Goal: Task Accomplishment & Management: Manage account settings

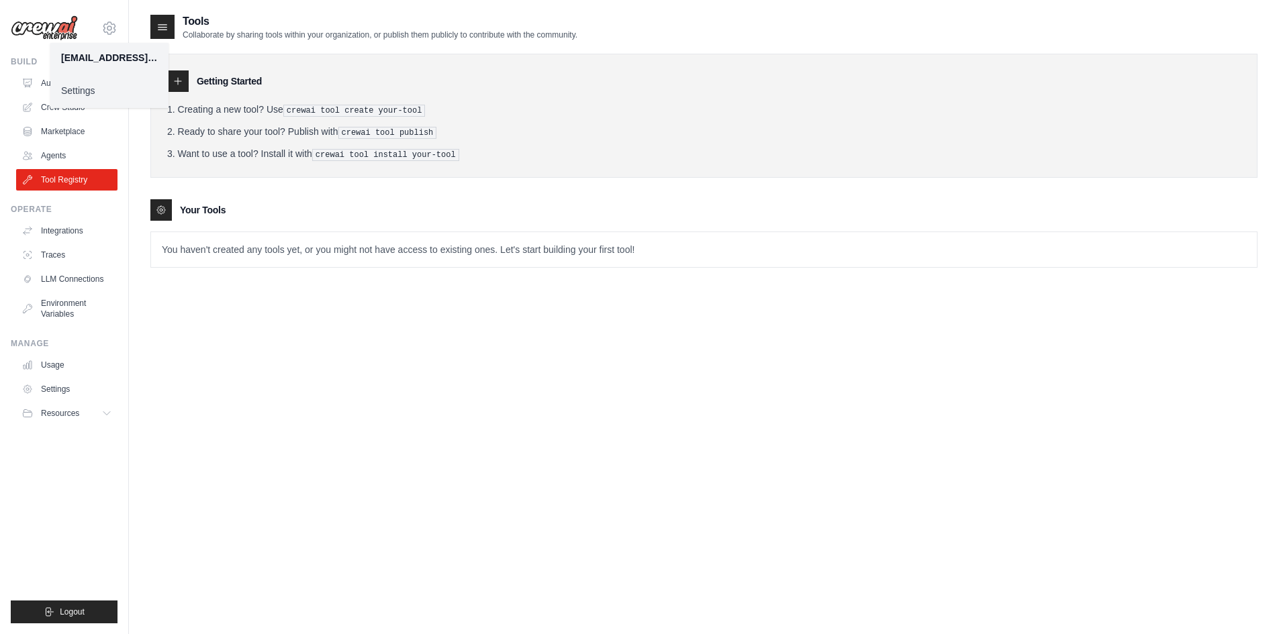
click at [41, 31] on img at bounding box center [44, 28] width 67 height 26
click at [81, 72] on link "Automations" at bounding box center [67, 82] width 101 height 21
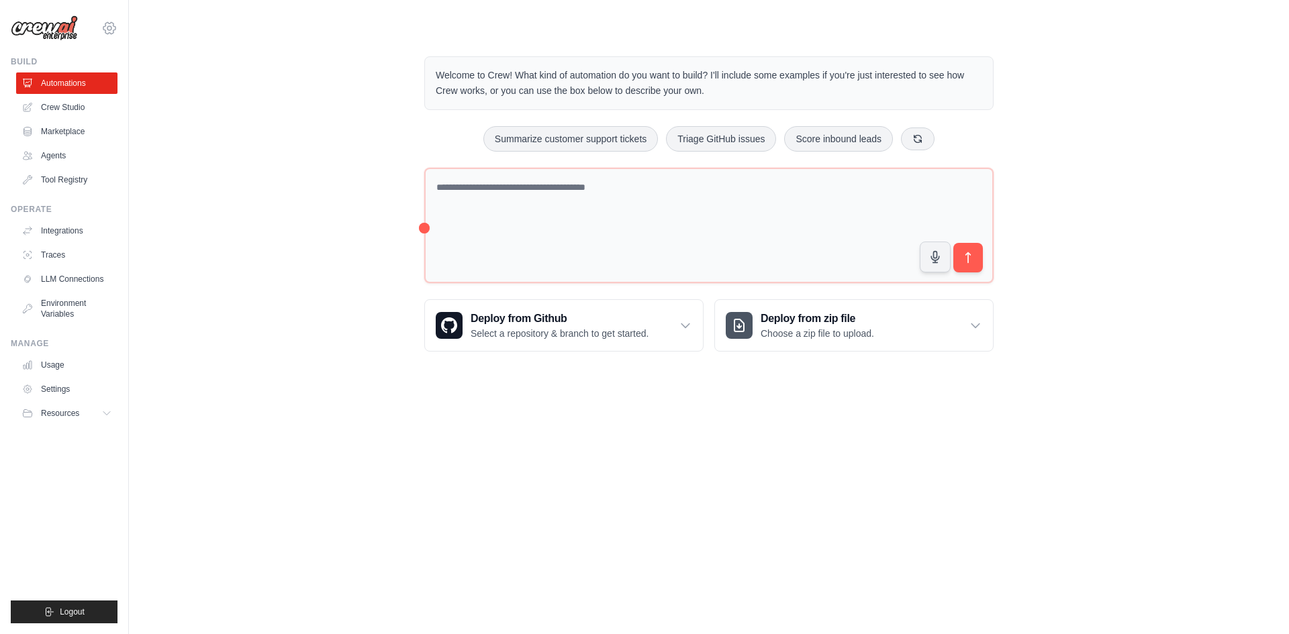
click at [114, 27] on icon at bounding box center [109, 28] width 16 height 16
click at [99, 91] on link "Settings" at bounding box center [109, 91] width 118 height 24
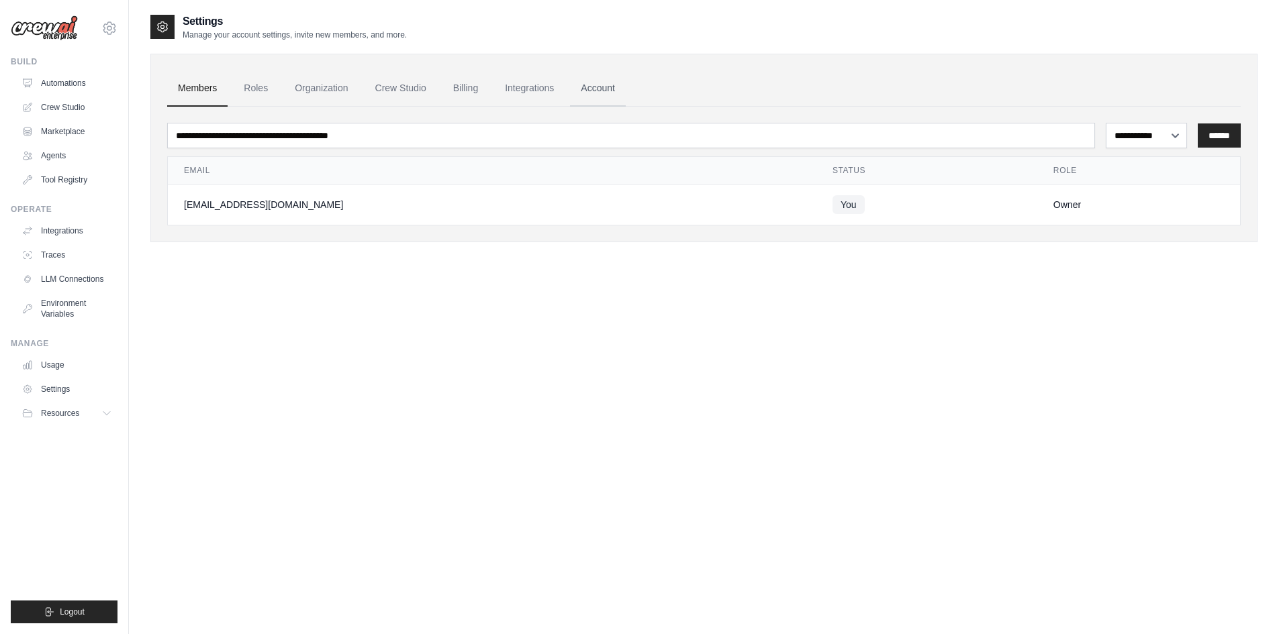
click at [595, 85] on link "Account" at bounding box center [598, 88] width 56 height 36
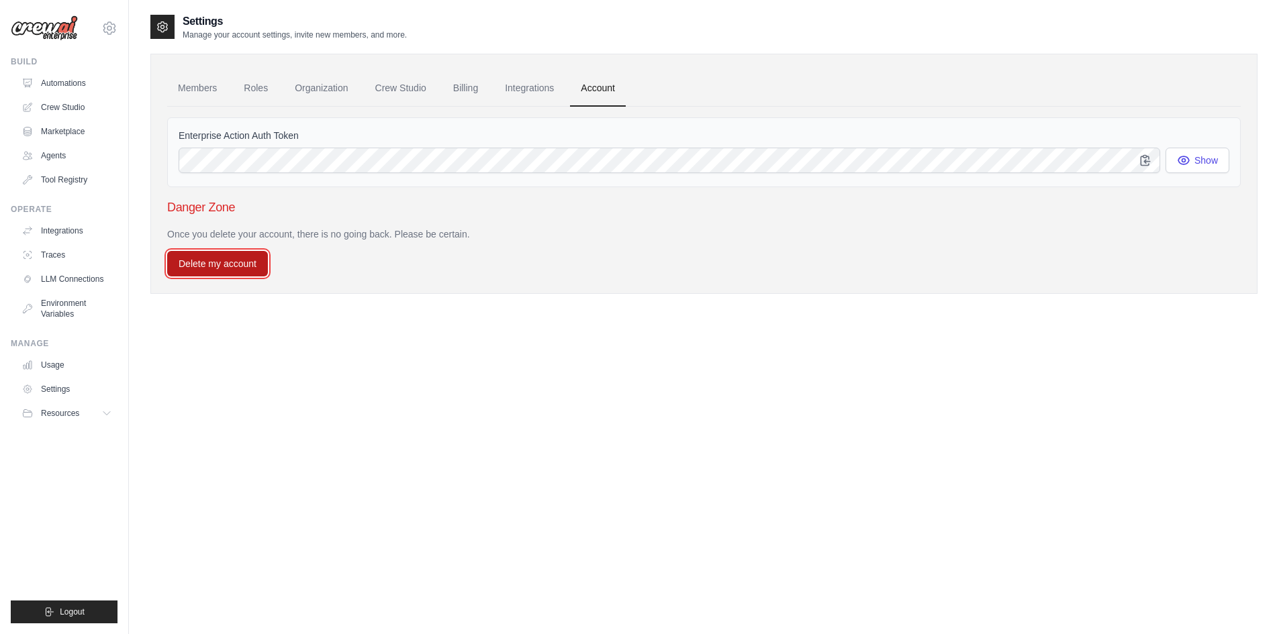
click at [244, 271] on button "Delete my account" at bounding box center [217, 264] width 101 height 26
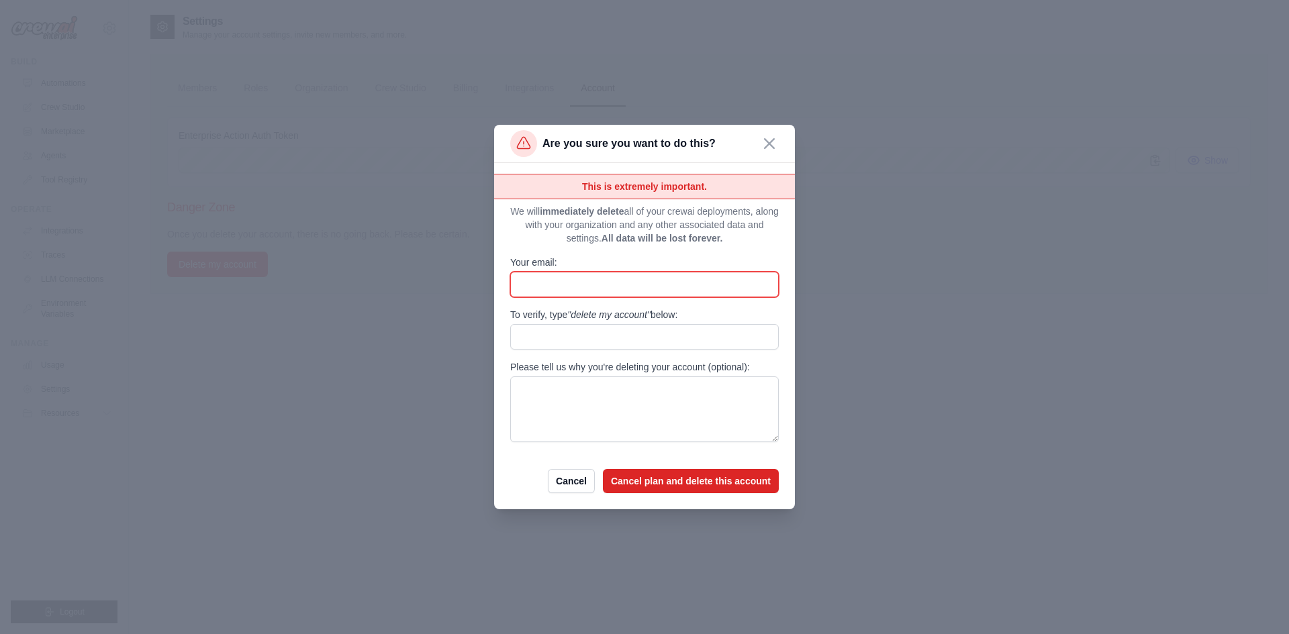
click at [567, 277] on input "Your email:" at bounding box center [644, 285] width 269 height 26
type input "**********"
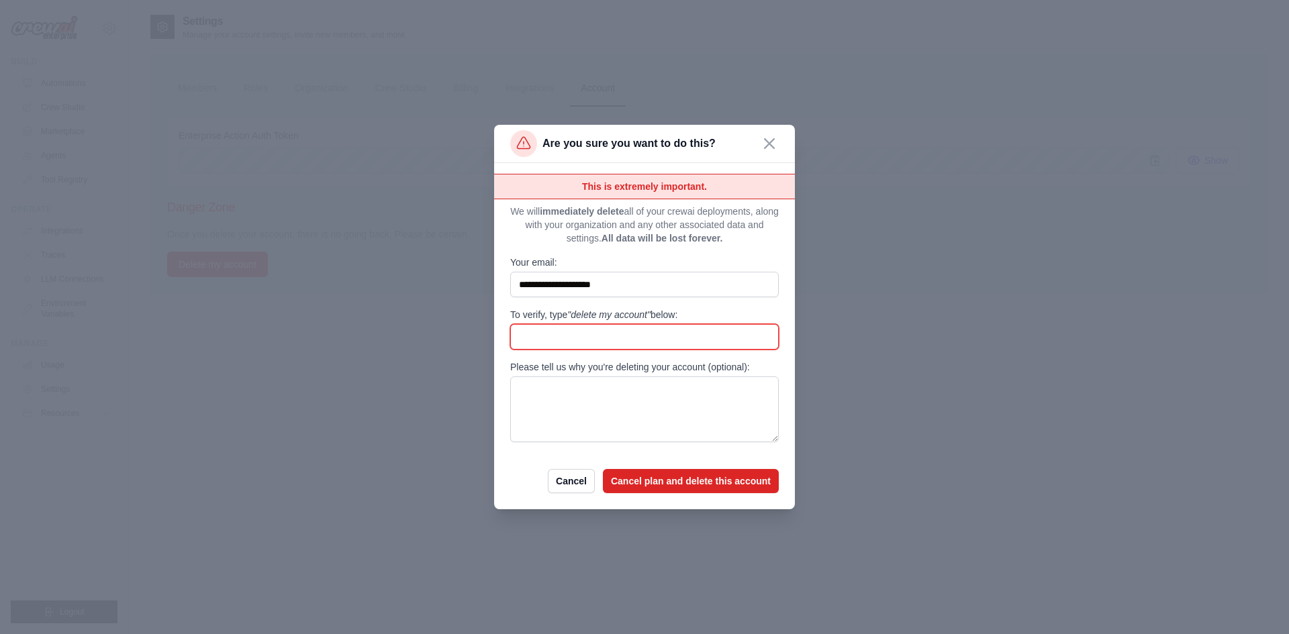
click at [556, 344] on input "To verify, type "delete my account" below:" at bounding box center [644, 337] width 269 height 26
type input "**********"
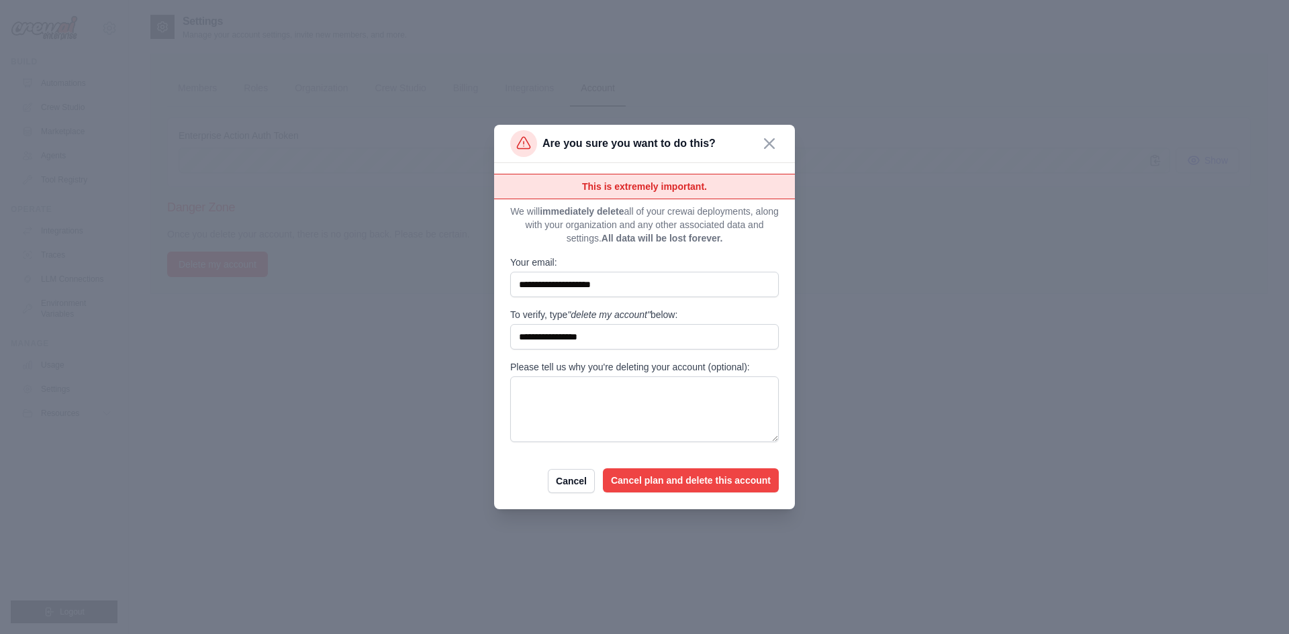
click at [638, 486] on button "Cancel plan and delete this account" at bounding box center [691, 481] width 176 height 24
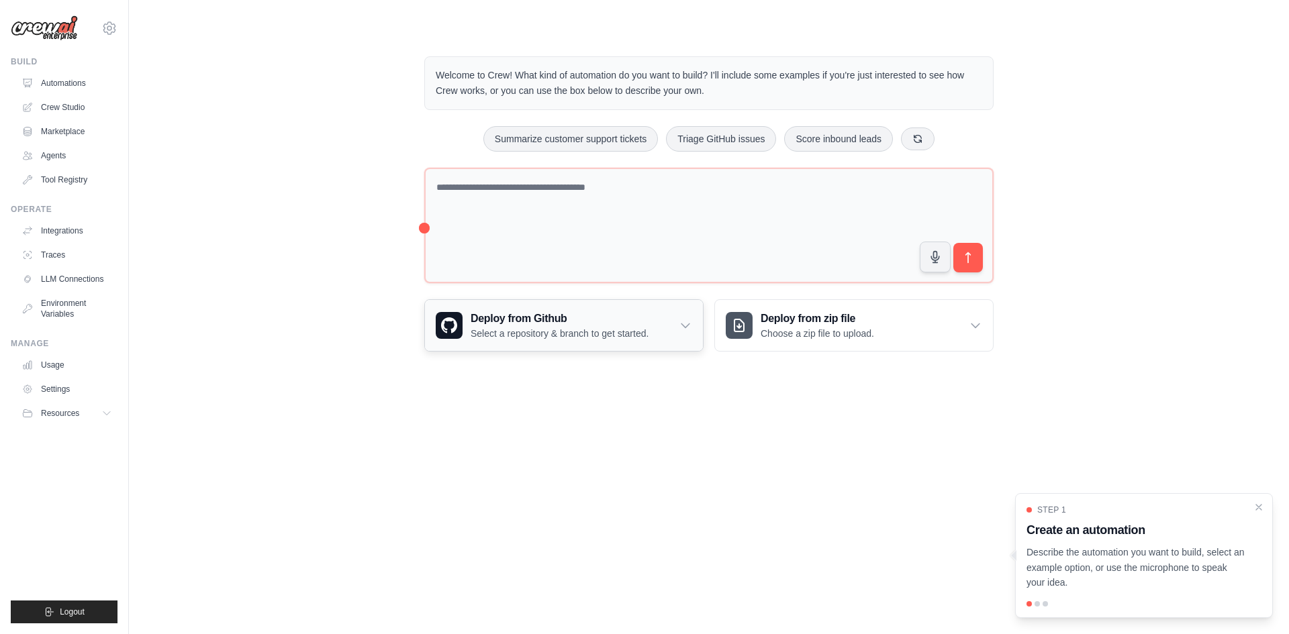
click at [473, 334] on p "Select a repository & branch to get started." at bounding box center [560, 333] width 178 height 13
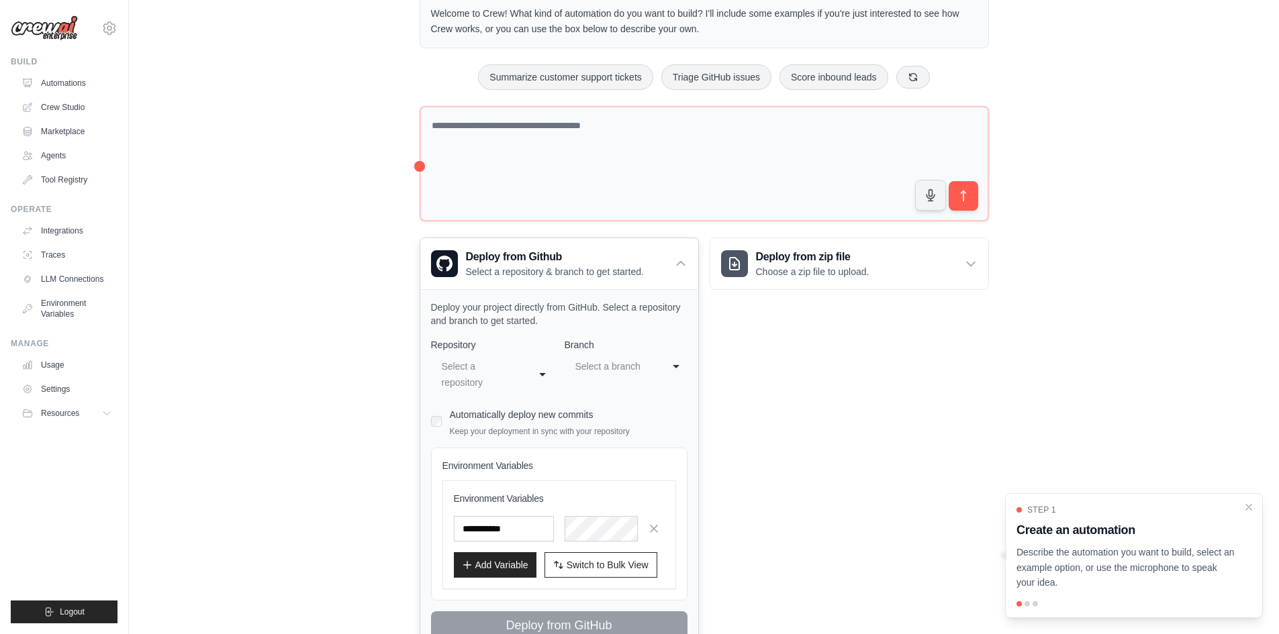
scroll to position [67, 0]
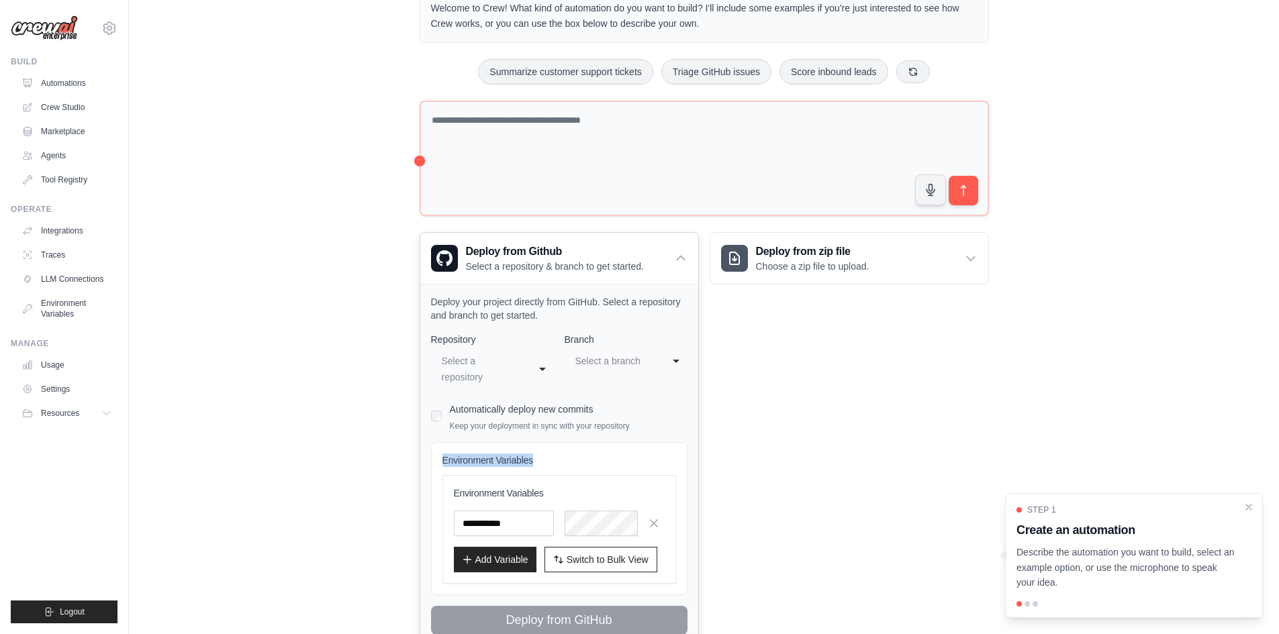
drag, startPoint x: 444, startPoint y: 462, endPoint x: 548, endPoint y: 463, distance: 103.4
click at [548, 463] on h4 "Environment Variables" at bounding box center [559, 460] width 234 height 13
click at [549, 463] on h4 "Environment Variables" at bounding box center [559, 460] width 234 height 13
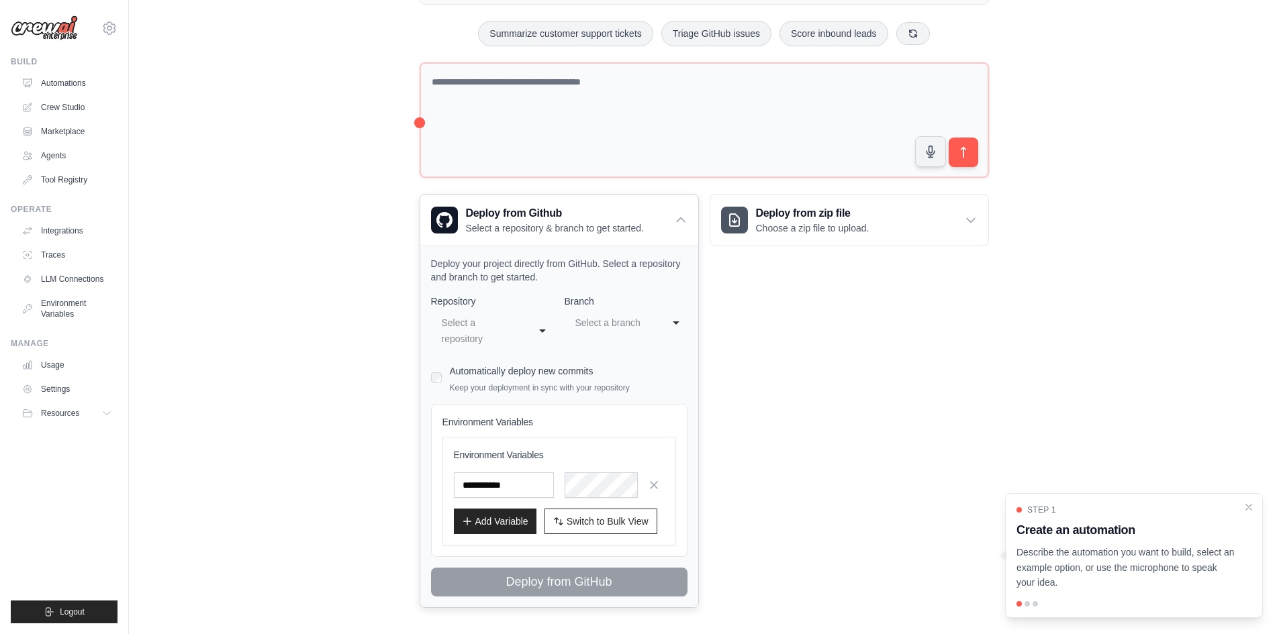
scroll to position [114, 0]
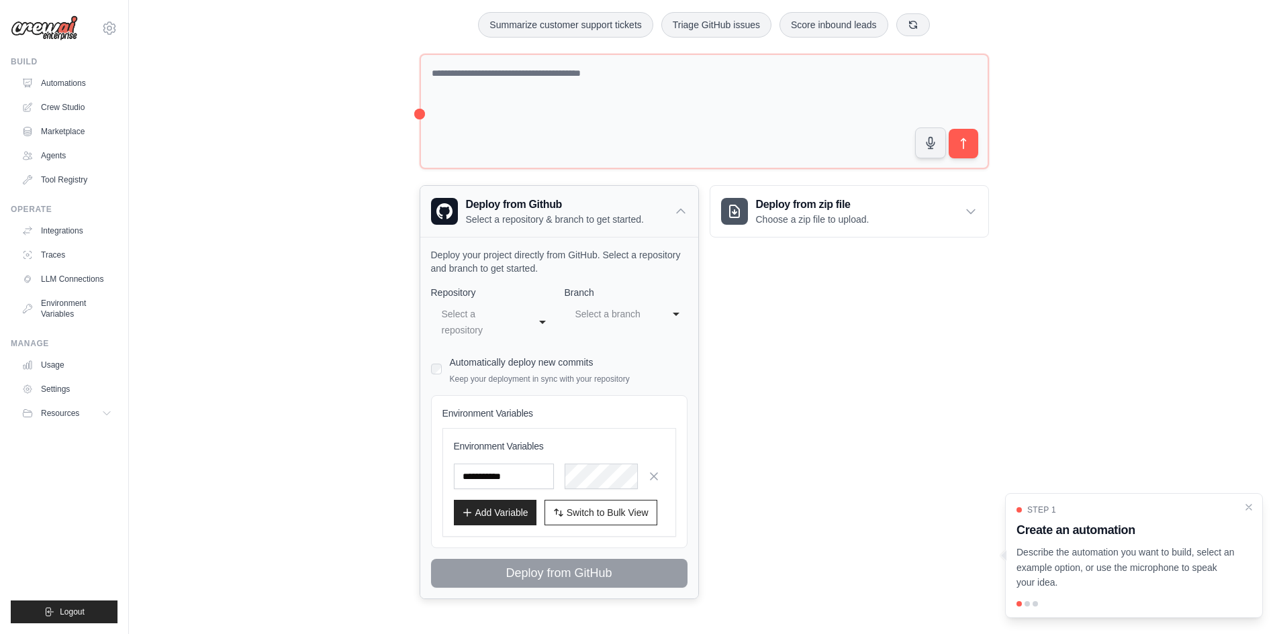
click at [677, 221] on div "Deploy from Github Select a repository & branch to get started." at bounding box center [559, 211] width 278 height 51
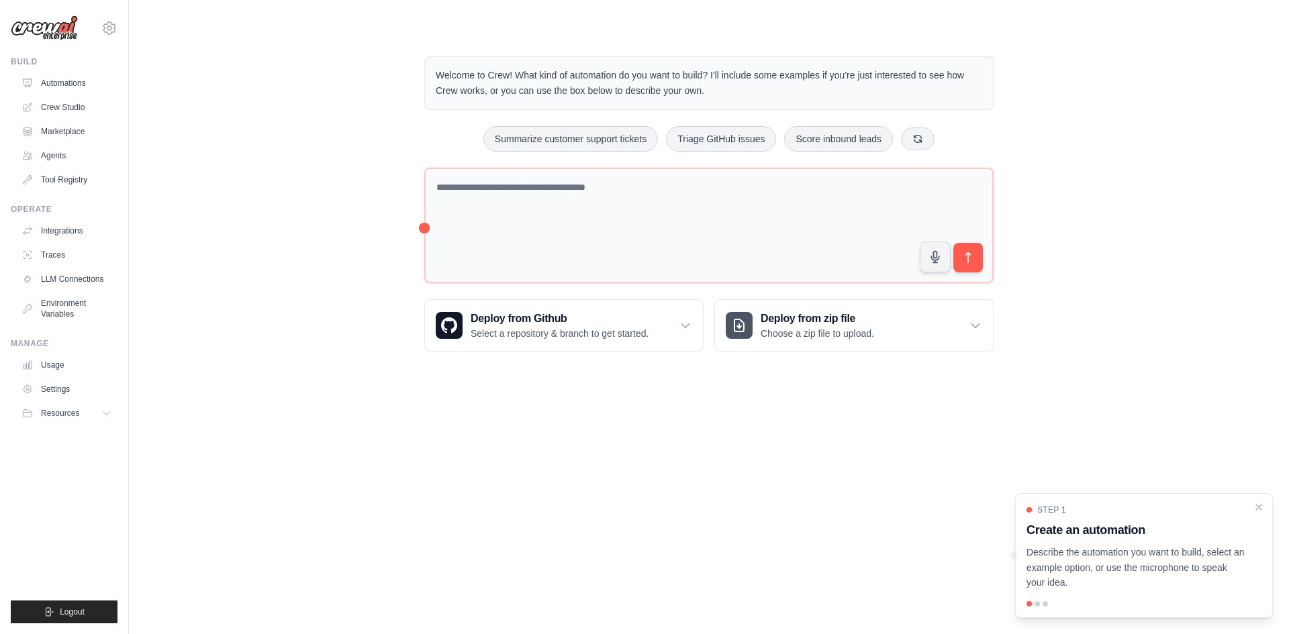
click at [570, 370] on div "Welcome to Crew! What kind of automation do you want to build? I'll include som…" at bounding box center [708, 204] width 601 height 338
click at [1257, 506] on icon "Close walkthrough" at bounding box center [1259, 507] width 12 height 12
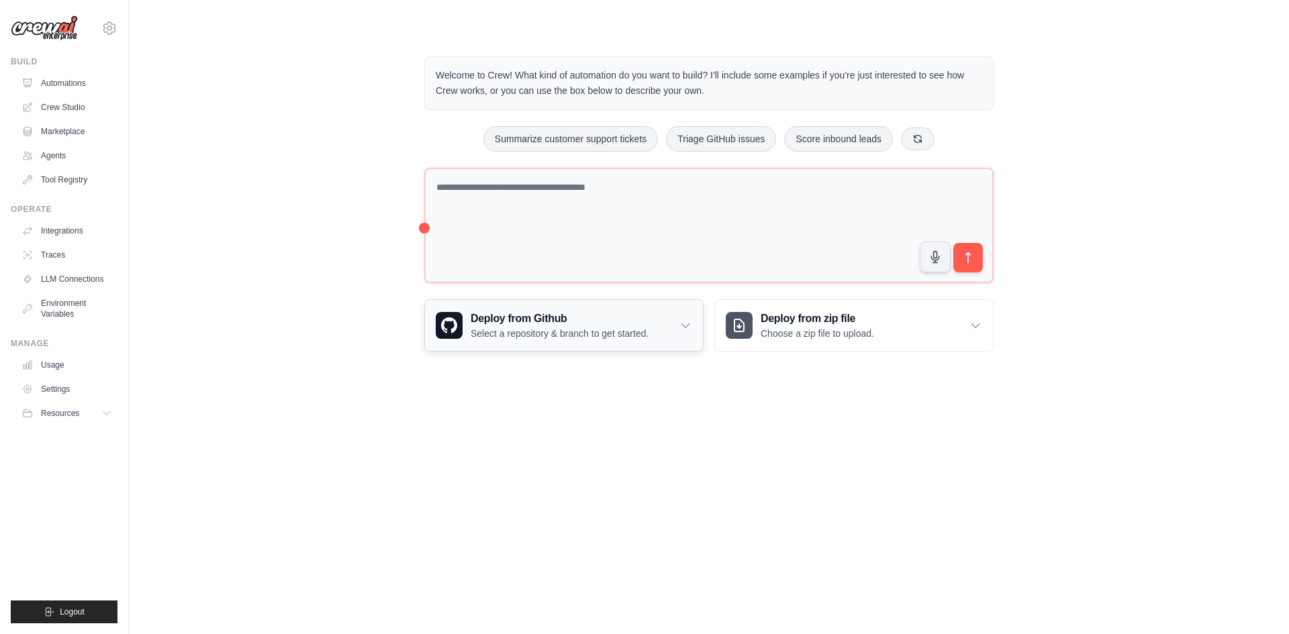
click at [689, 320] on icon at bounding box center [685, 325] width 13 height 13
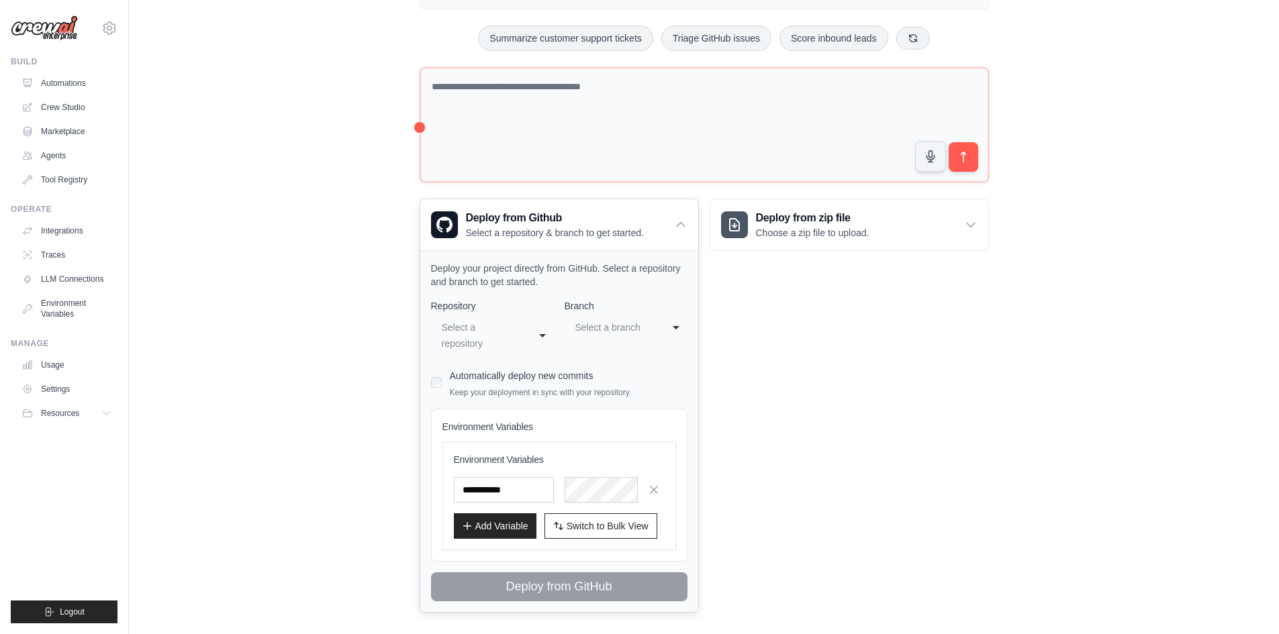
scroll to position [114, 0]
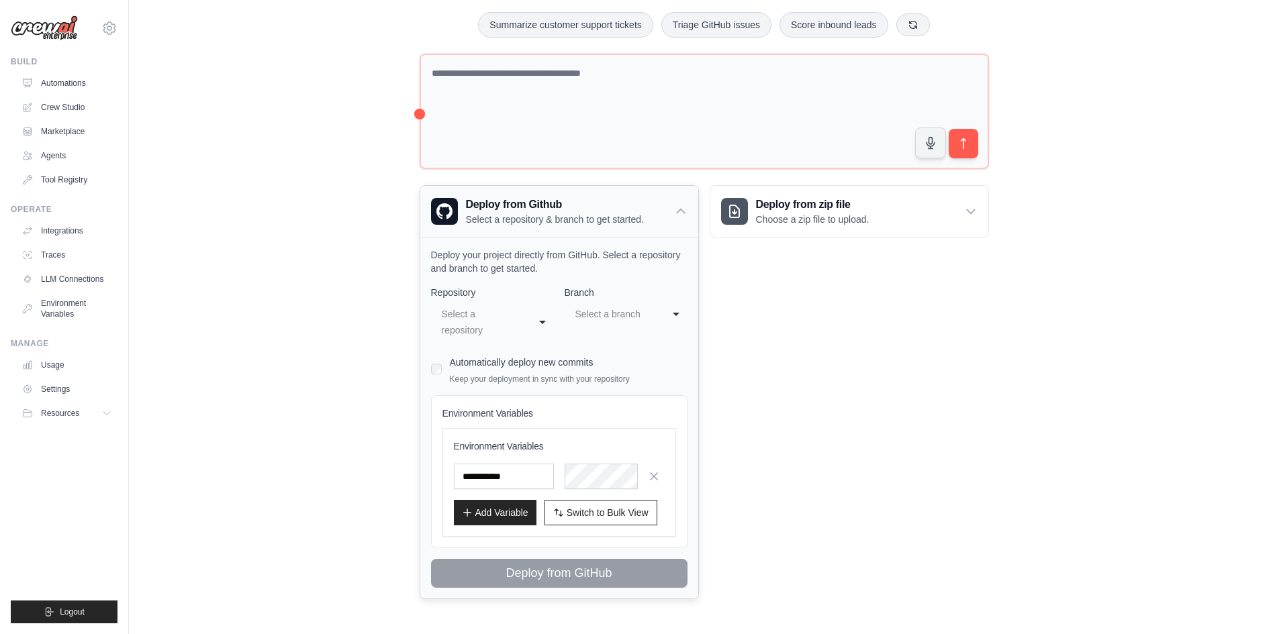
click at [671, 219] on div "Deploy from Github Select a repository & branch to get started." at bounding box center [559, 211] width 278 height 51
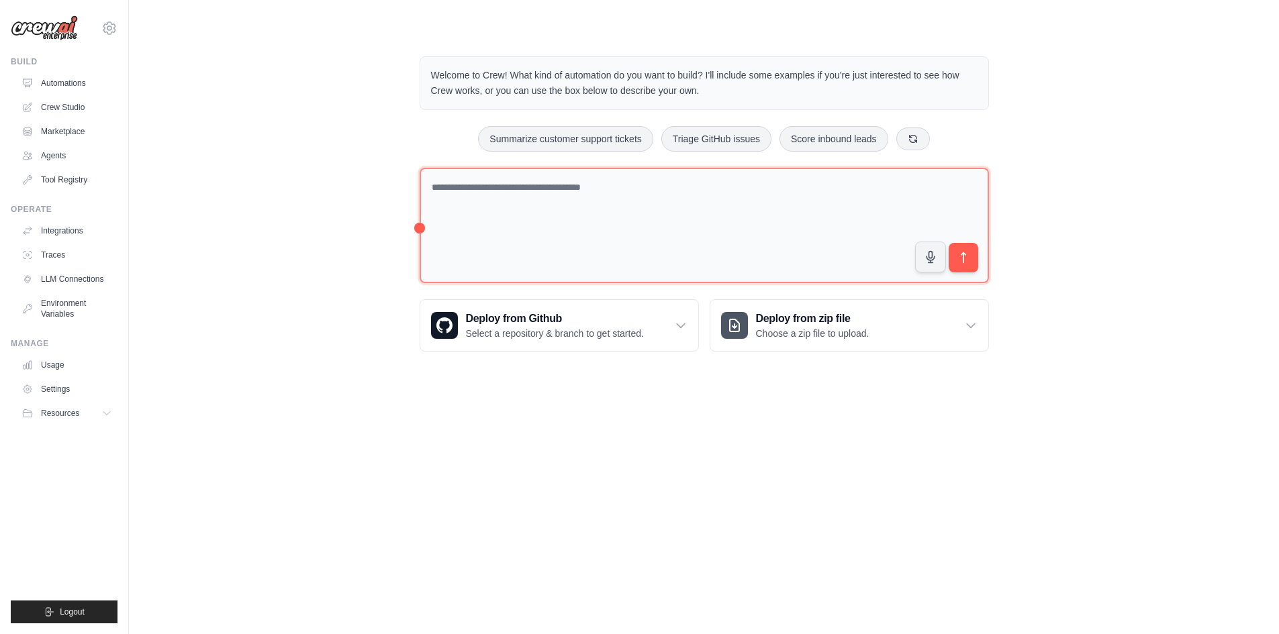
scroll to position [0, 0]
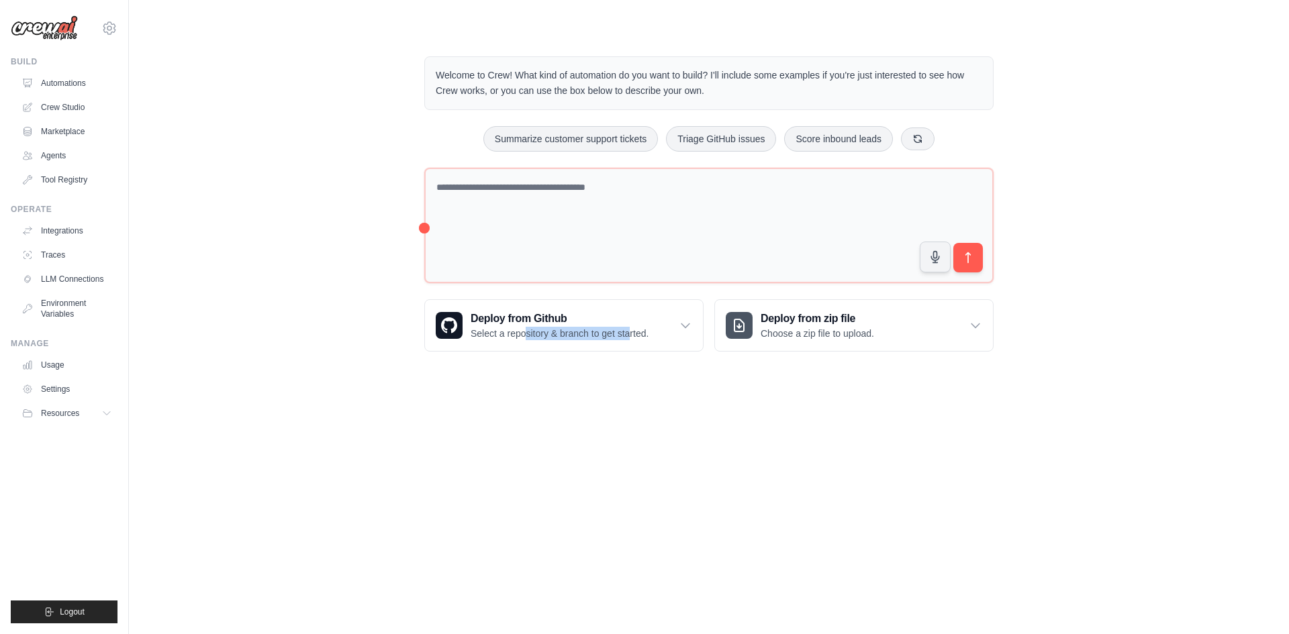
drag, startPoint x: 528, startPoint y: 407, endPoint x: 630, endPoint y: 476, distance: 122.7
click at [630, 476] on body "[EMAIL_ADDRESS][DOMAIN_NAME] Settings Build Automations Crew Studio" at bounding box center [644, 317] width 1289 height 634
drag, startPoint x: 681, startPoint y: 399, endPoint x: 680, endPoint y: 387, distance: 12.1
click at [681, 399] on body "[EMAIL_ADDRESS][DOMAIN_NAME] Settings Build Automations Crew Studio" at bounding box center [644, 317] width 1289 height 634
drag, startPoint x: 646, startPoint y: 327, endPoint x: 473, endPoint y: 316, distance: 174.2
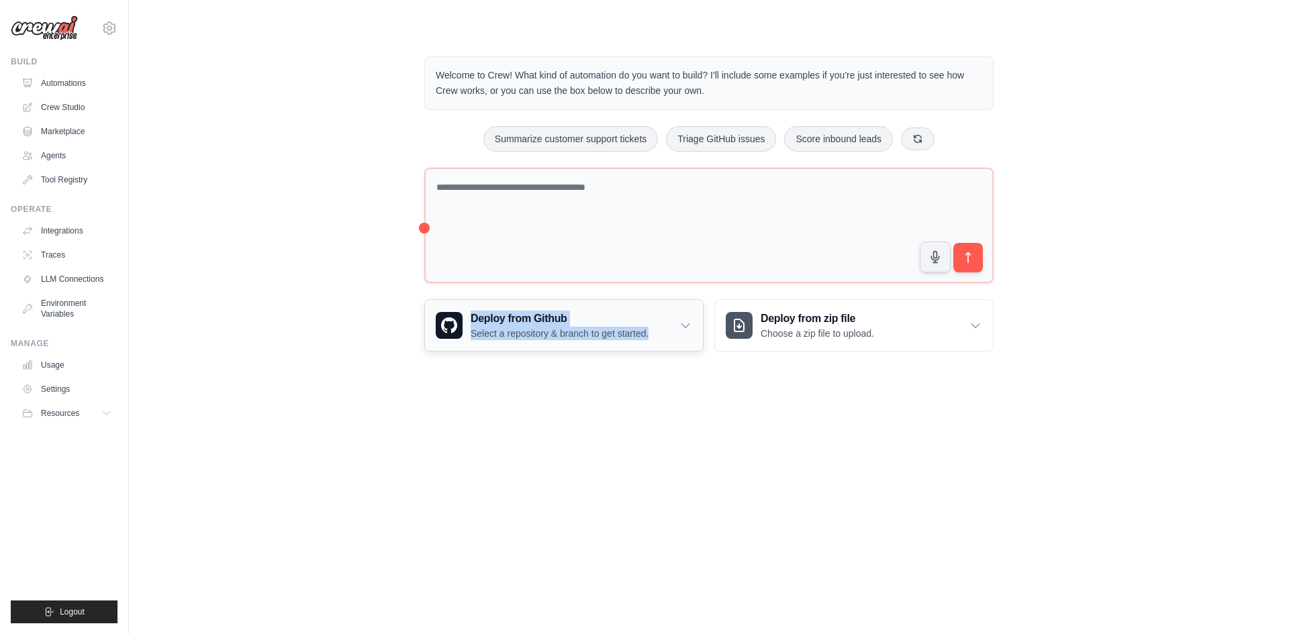
click at [473, 316] on div "Deploy from Github Select a repository & branch to get started." at bounding box center [564, 325] width 278 height 51
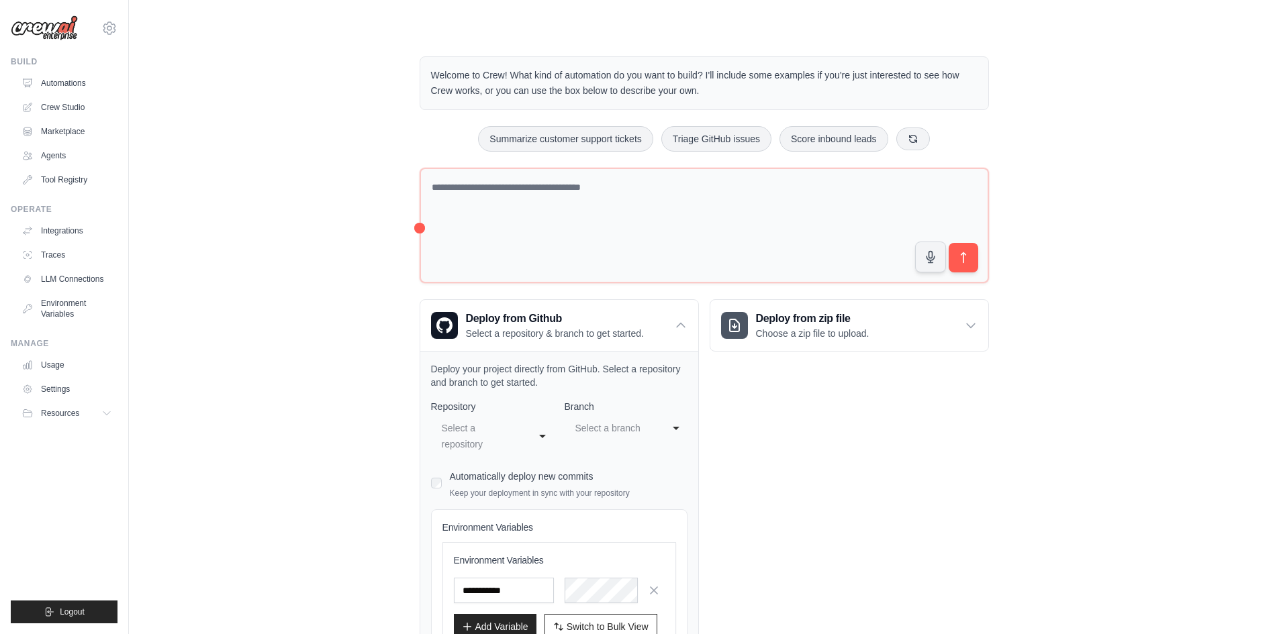
click at [763, 418] on div "Deploy from zip file Choose a zip file to upload. Upload a ZIP file containing …" at bounding box center [849, 506] width 279 height 414
click at [668, 330] on div "Deploy from Github Select a repository & branch to get started." at bounding box center [559, 325] width 278 height 51
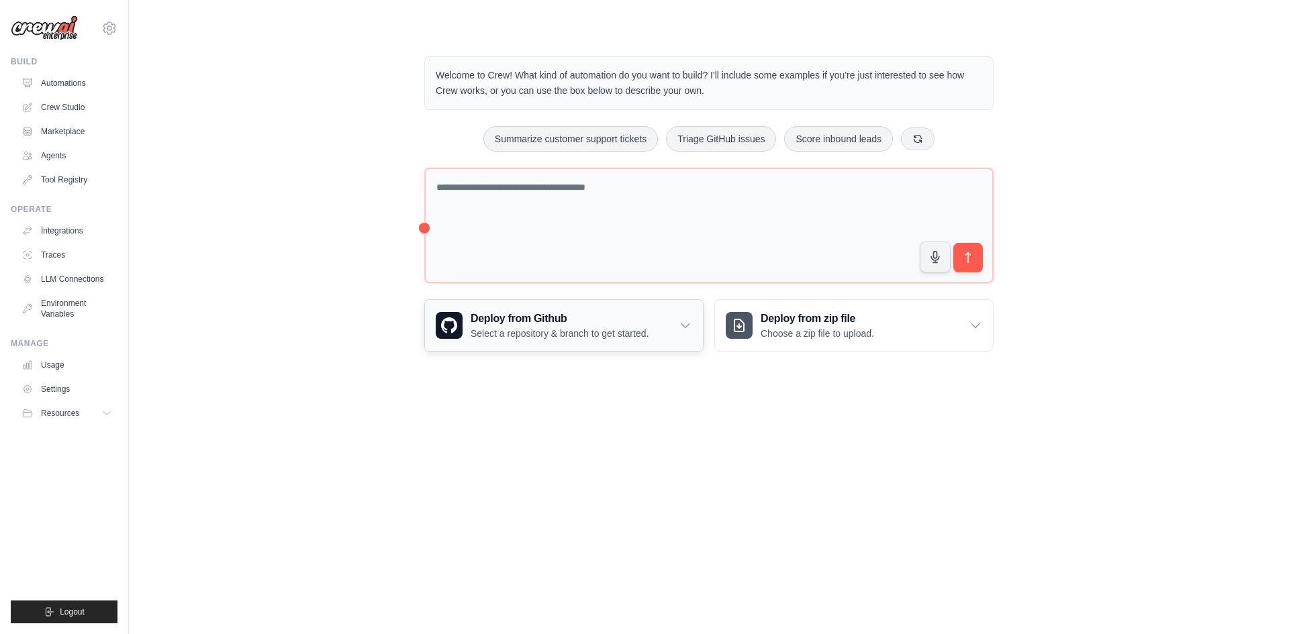
click at [685, 320] on icon at bounding box center [685, 325] width 13 height 13
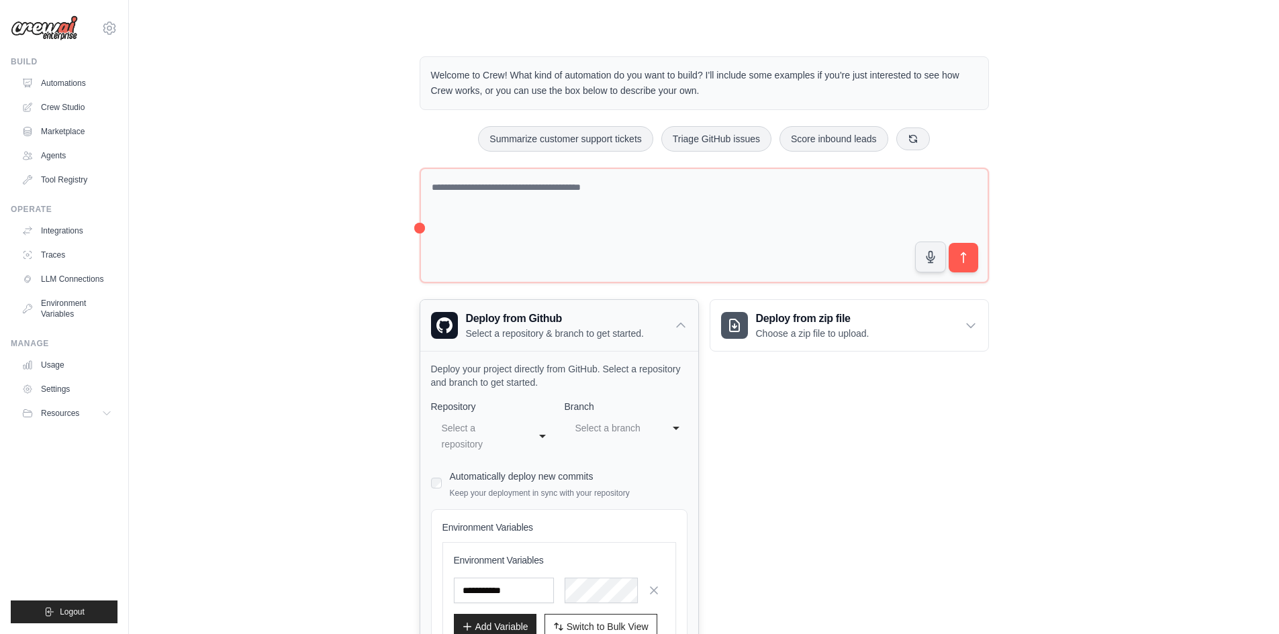
click at [642, 317] on h3 "Deploy from Github" at bounding box center [555, 319] width 178 height 16
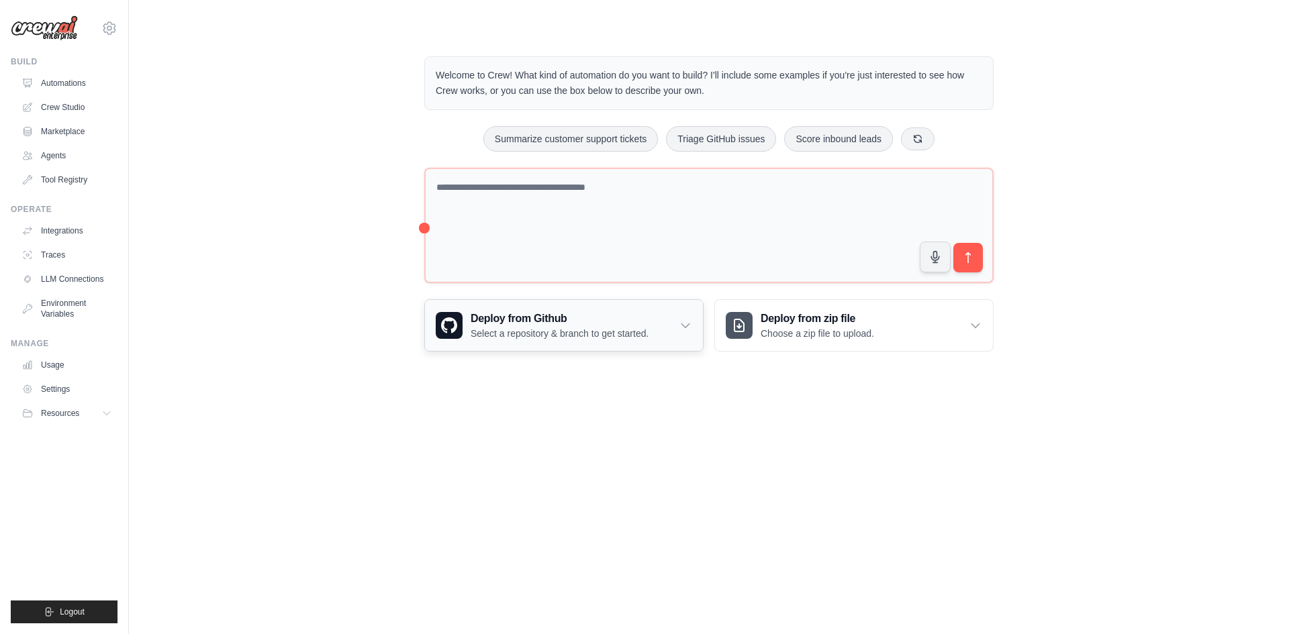
click at [652, 319] on div "Deploy from Github Select a repository & branch to get started." at bounding box center [564, 325] width 278 height 51
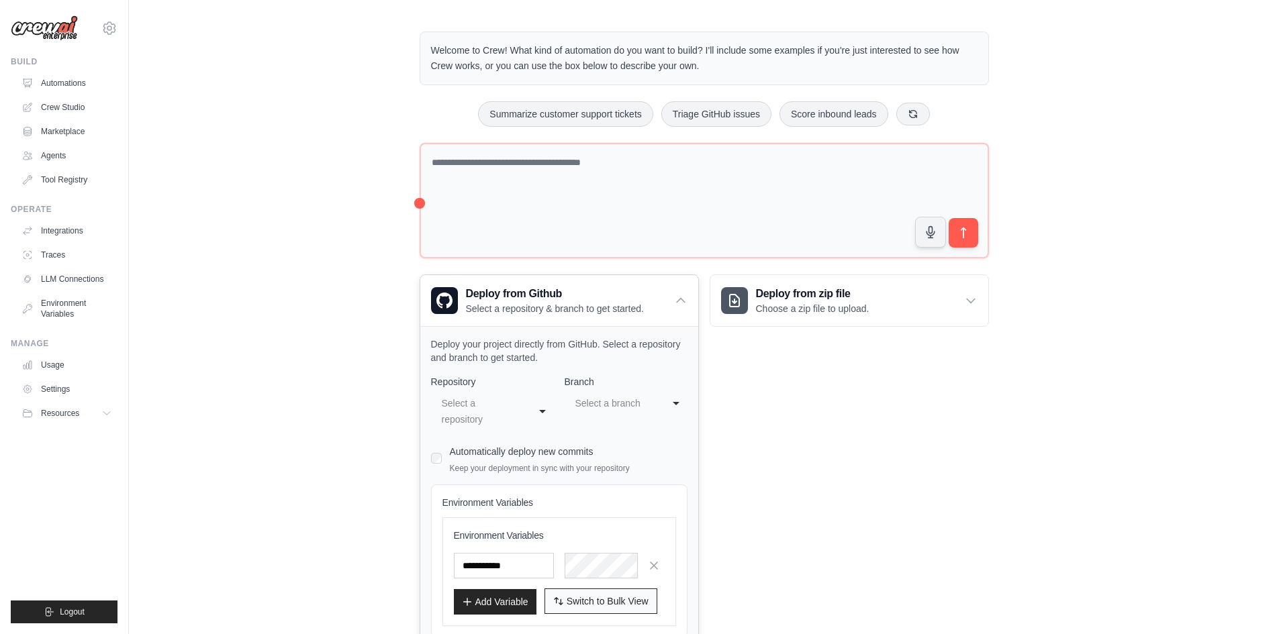
scroll to position [114, 0]
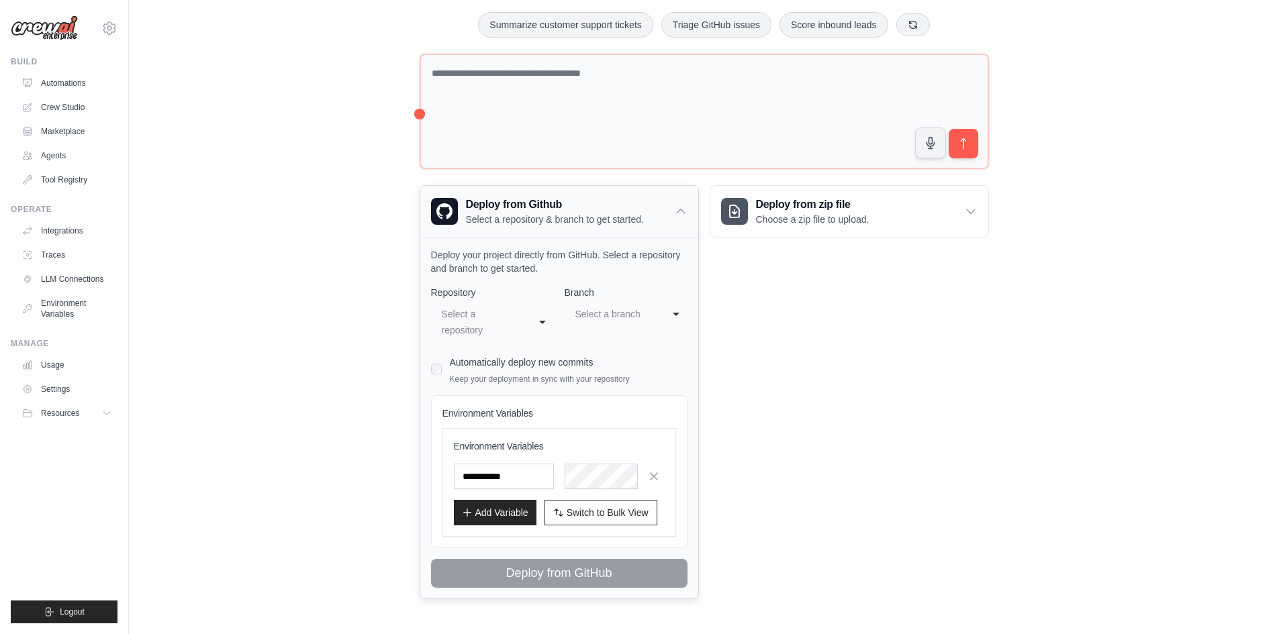
click at [638, 208] on h3 "Deploy from Github" at bounding box center [555, 205] width 178 height 16
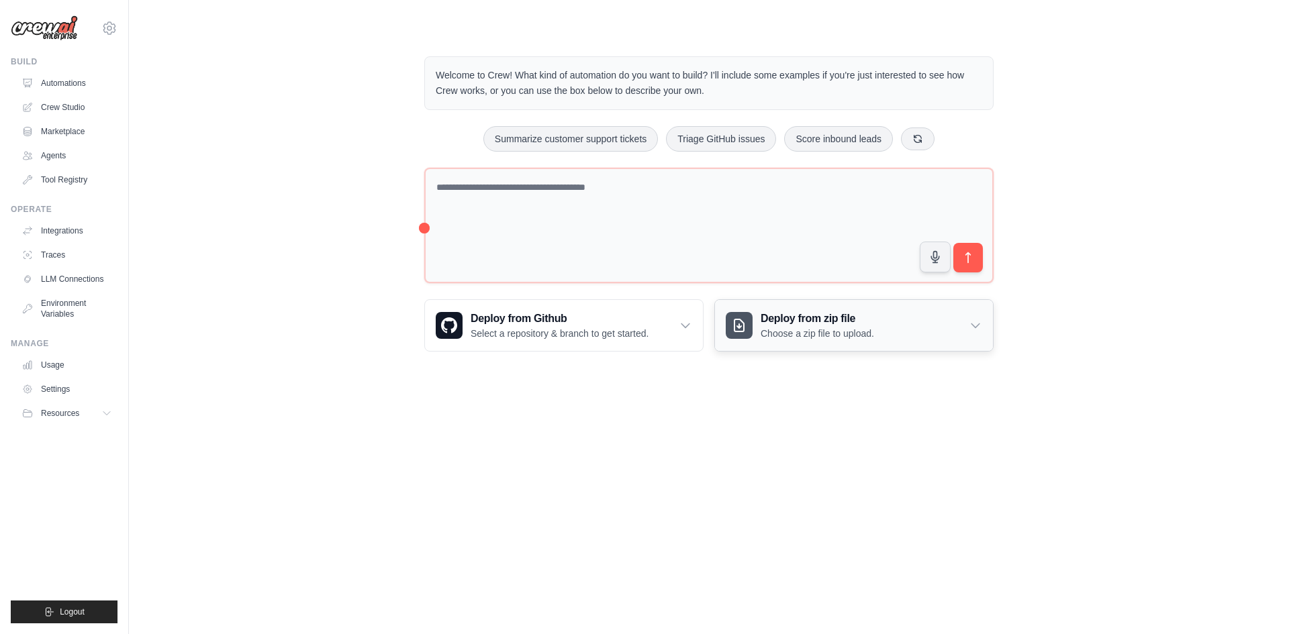
click at [816, 313] on h3 "Deploy from zip file" at bounding box center [817, 319] width 113 height 16
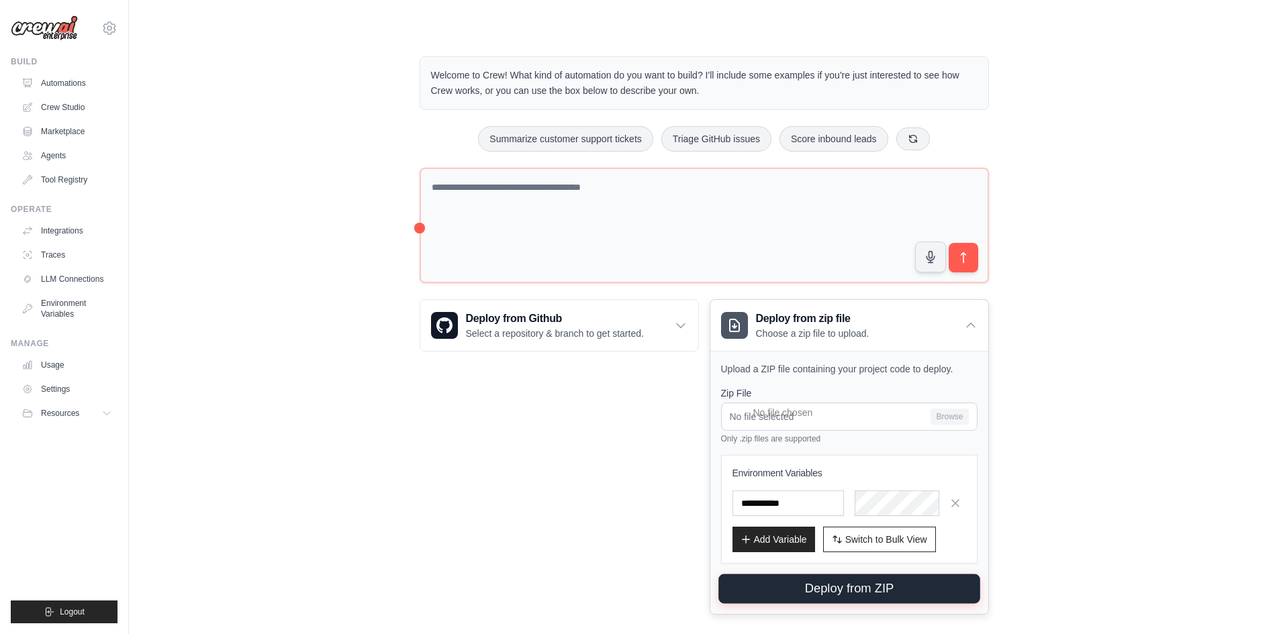
click at [862, 585] on button "Deploy from ZIP" at bounding box center [849, 590] width 262 height 30
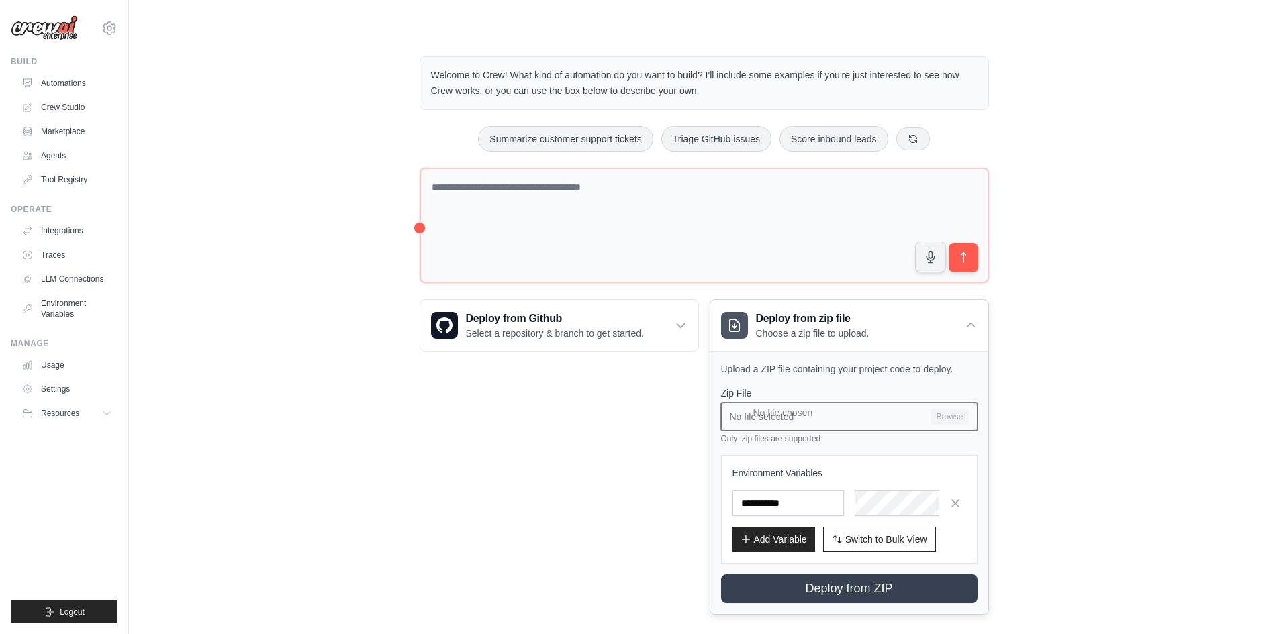
click at [829, 414] on input "No file selected Browse" at bounding box center [849, 417] width 256 height 28
drag, startPoint x: 550, startPoint y: 571, endPoint x: 563, endPoint y: 571, distance: 12.1
click at [551, 572] on div "**********" at bounding box center [559, 457] width 279 height 316
click at [968, 337] on div "Deploy from zip file Choose a zip file to upload." at bounding box center [849, 325] width 278 height 51
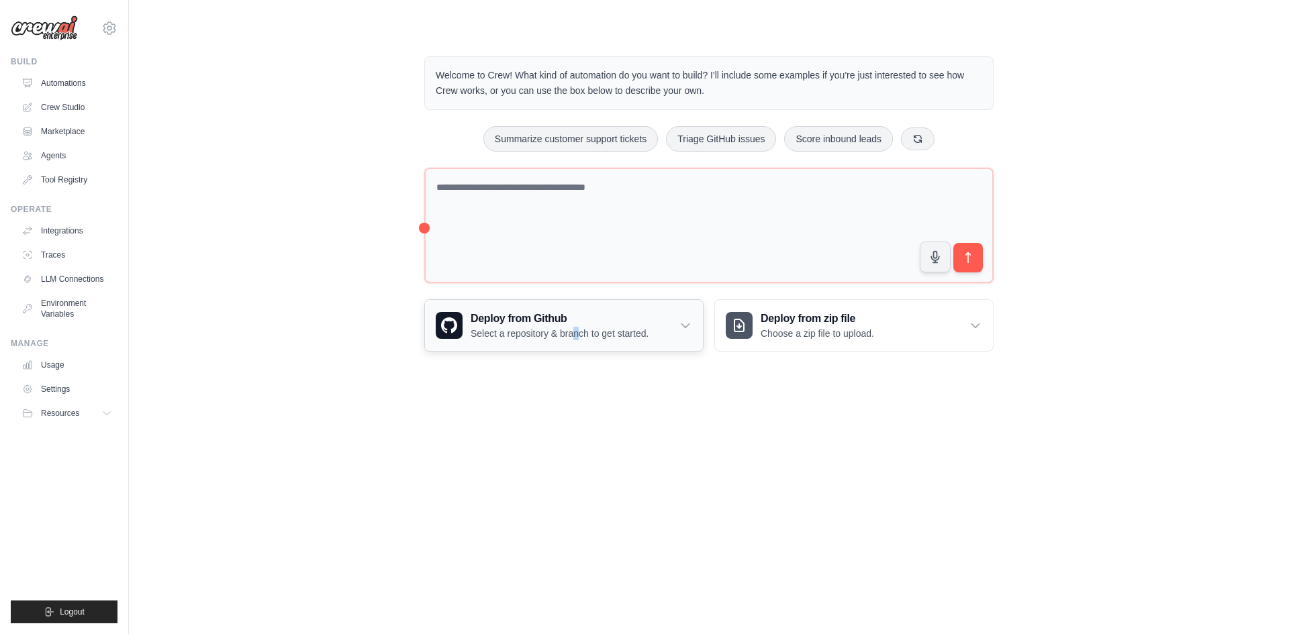
click at [571, 340] on div "Deploy from Github Select a repository & branch to get started." at bounding box center [564, 325] width 278 height 51
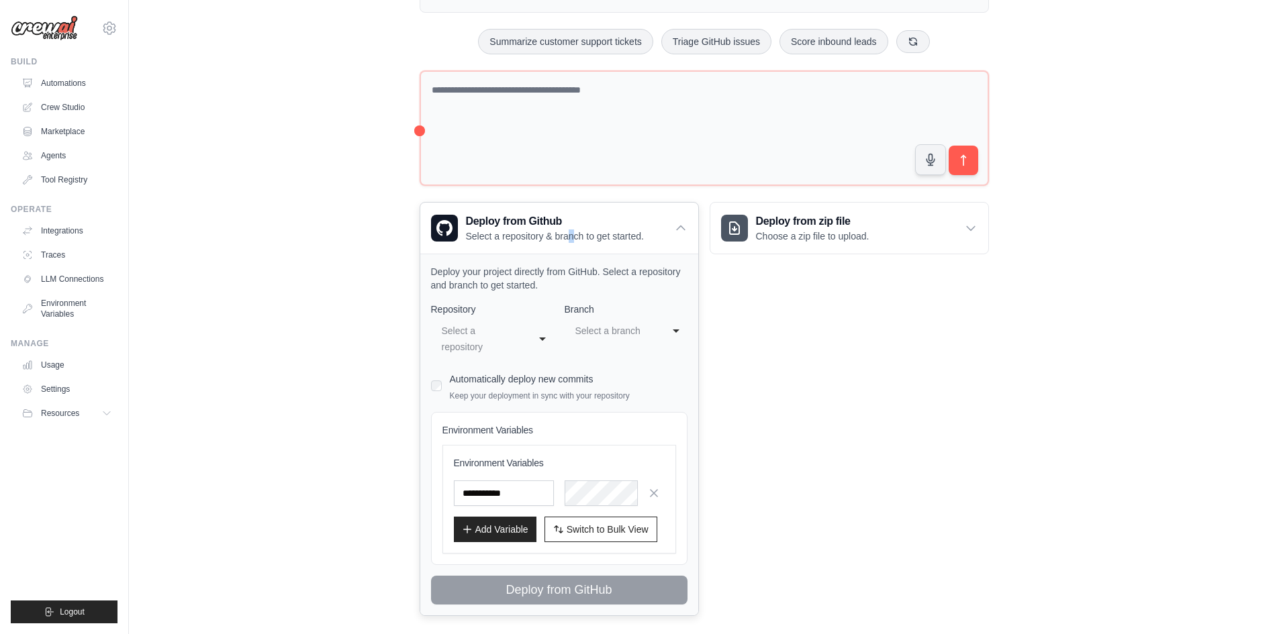
scroll to position [114, 0]
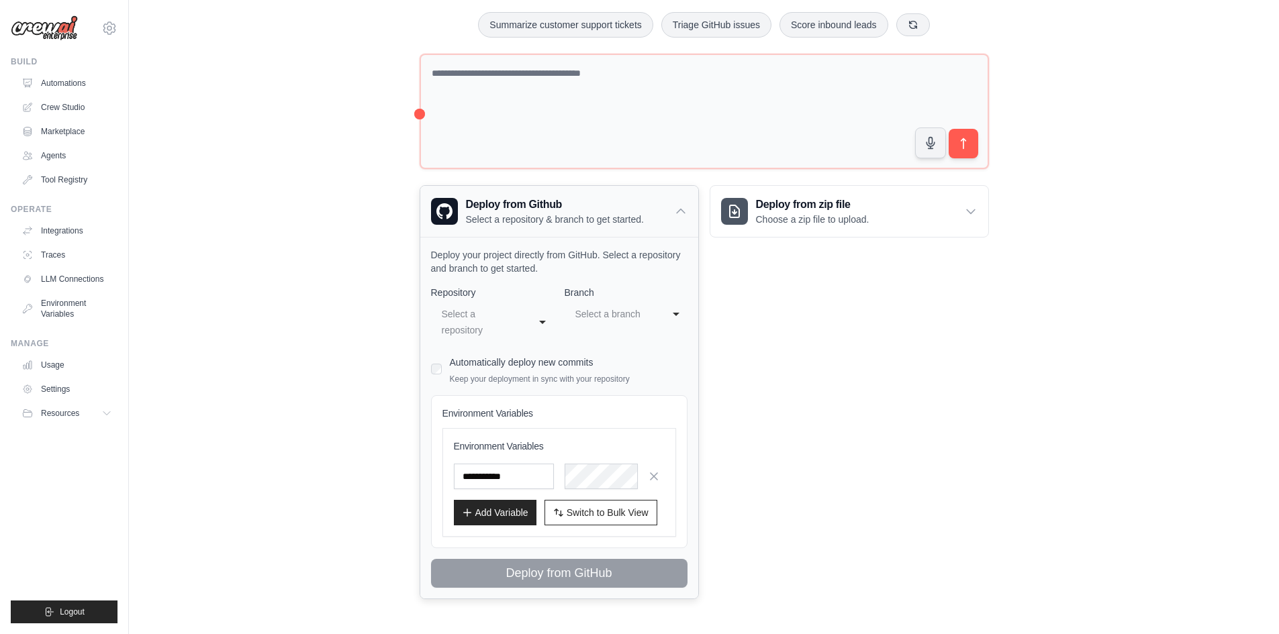
click at [528, 221] on p "Select a repository & branch to get started." at bounding box center [555, 219] width 178 height 13
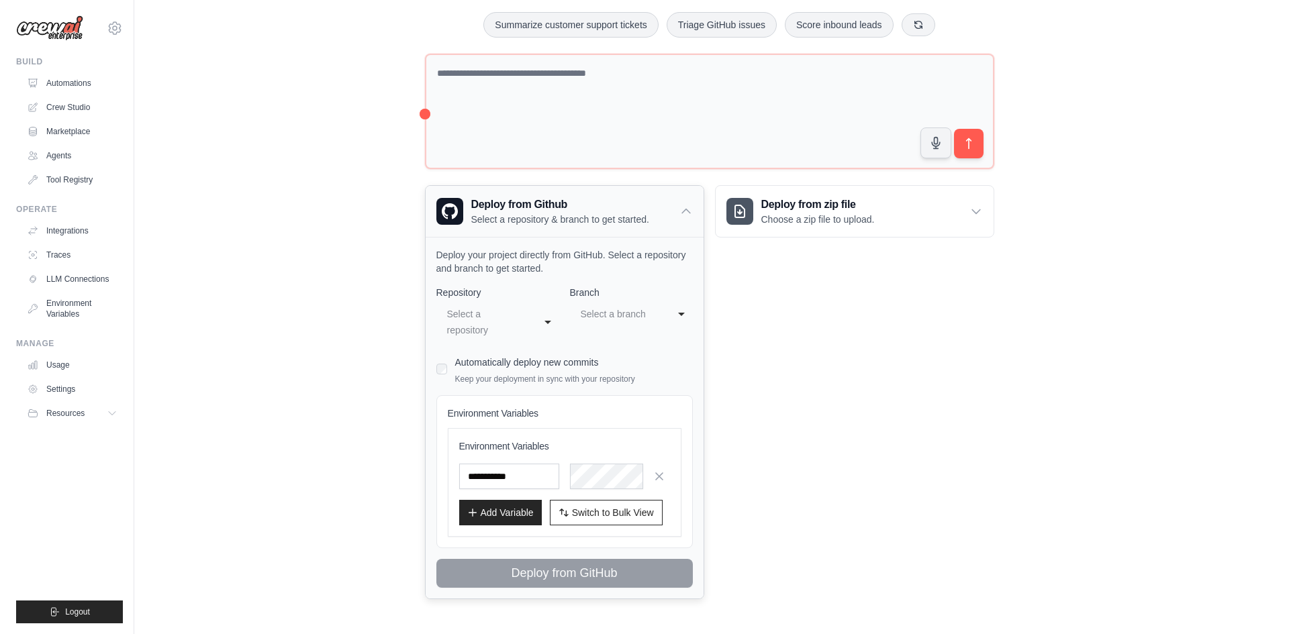
scroll to position [0, 0]
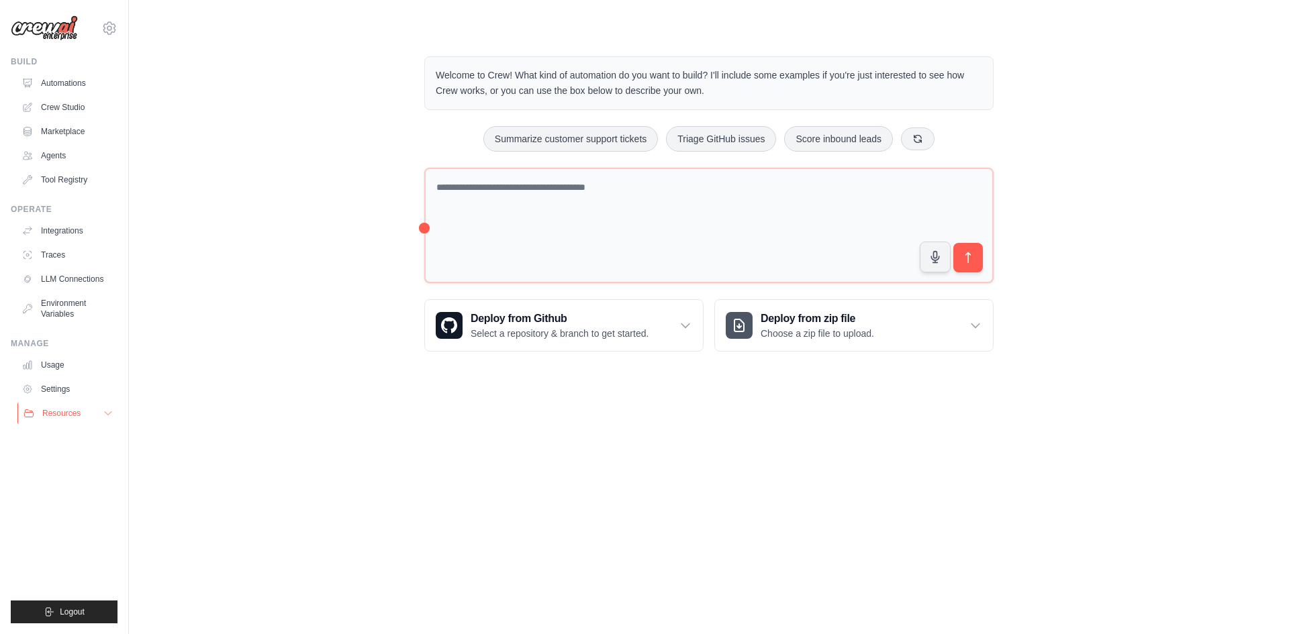
click at [93, 418] on button "Resources" at bounding box center [67, 413] width 101 height 21
click at [360, 313] on div "Welcome to Crew! What kind of automation do you want to build? I'll include som…" at bounding box center [708, 204] width 1117 height 338
click at [583, 437] on body "[EMAIL_ADDRESS][DOMAIN_NAME] Settings Build Automations Crew Studio" at bounding box center [644, 317] width 1289 height 634
click at [665, 330] on div "Deploy from Github Select a repository & branch to get started." at bounding box center [564, 325] width 278 height 51
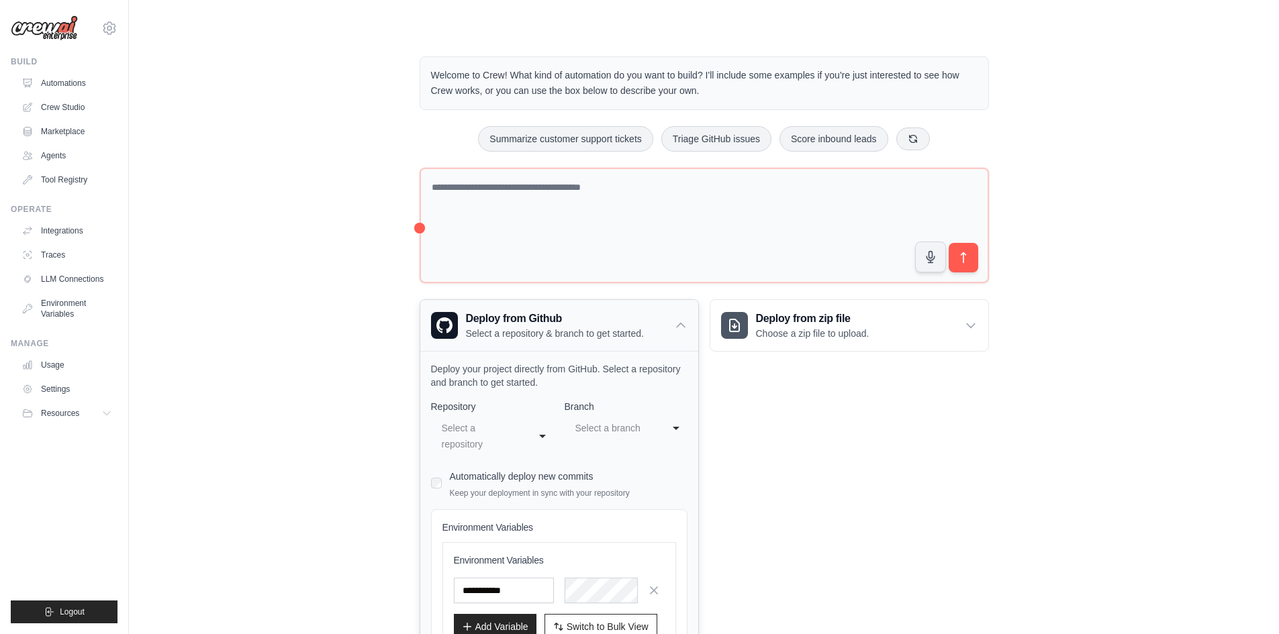
click at [664, 326] on div "Deploy from Github Select a repository & branch to get started." at bounding box center [559, 325] width 278 height 51
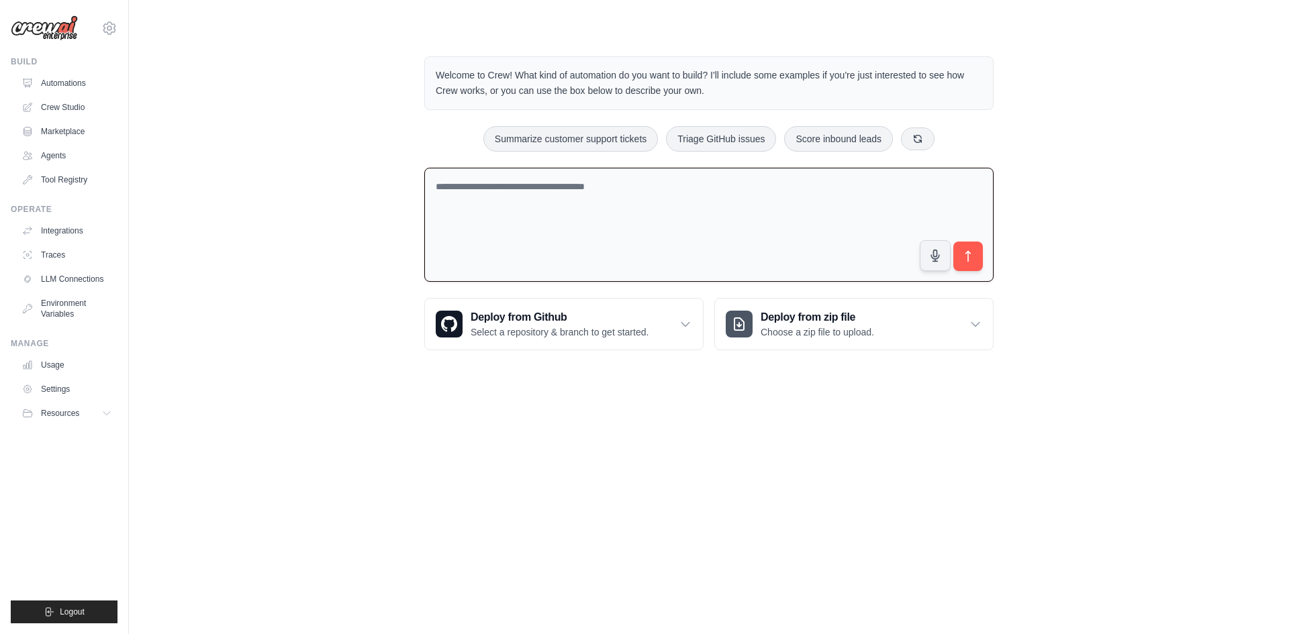
click at [581, 231] on textarea at bounding box center [708, 225] width 569 height 115
click at [777, 207] on textarea at bounding box center [708, 225] width 569 height 115
paste textarea "**********"
type textarea "**********"
click at [977, 251] on button "submit" at bounding box center [968, 256] width 31 height 31
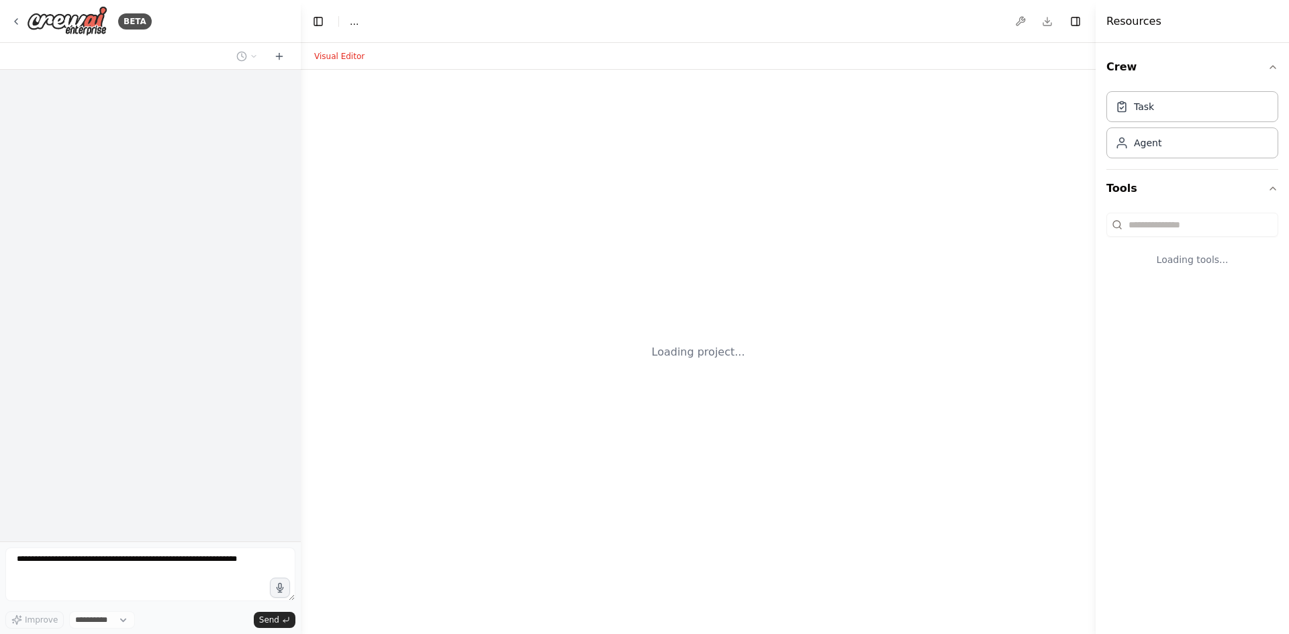
select select "****"
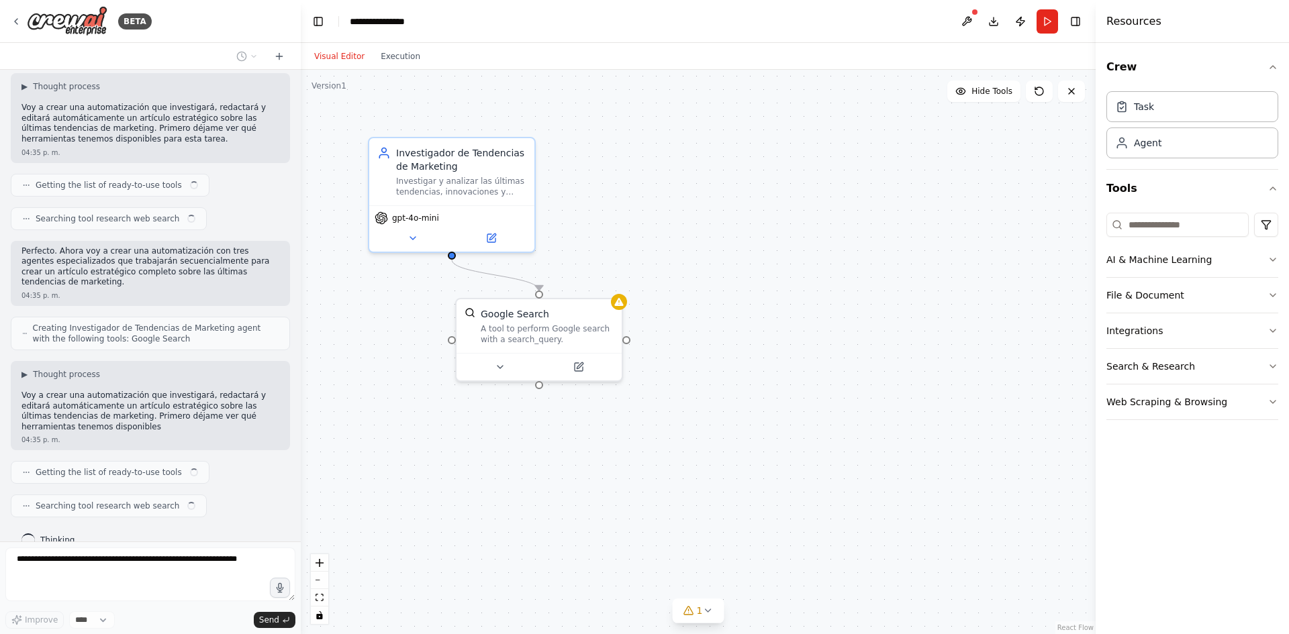
scroll to position [73, 0]
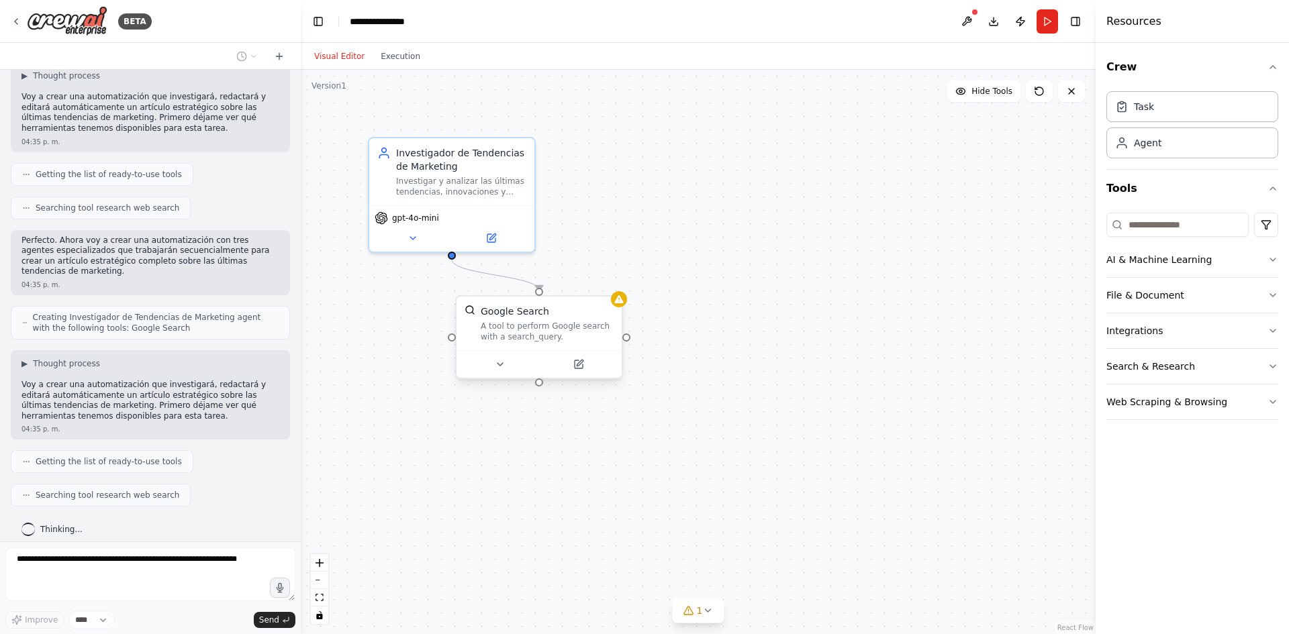
click at [605, 377] on div at bounding box center [538, 364] width 165 height 28
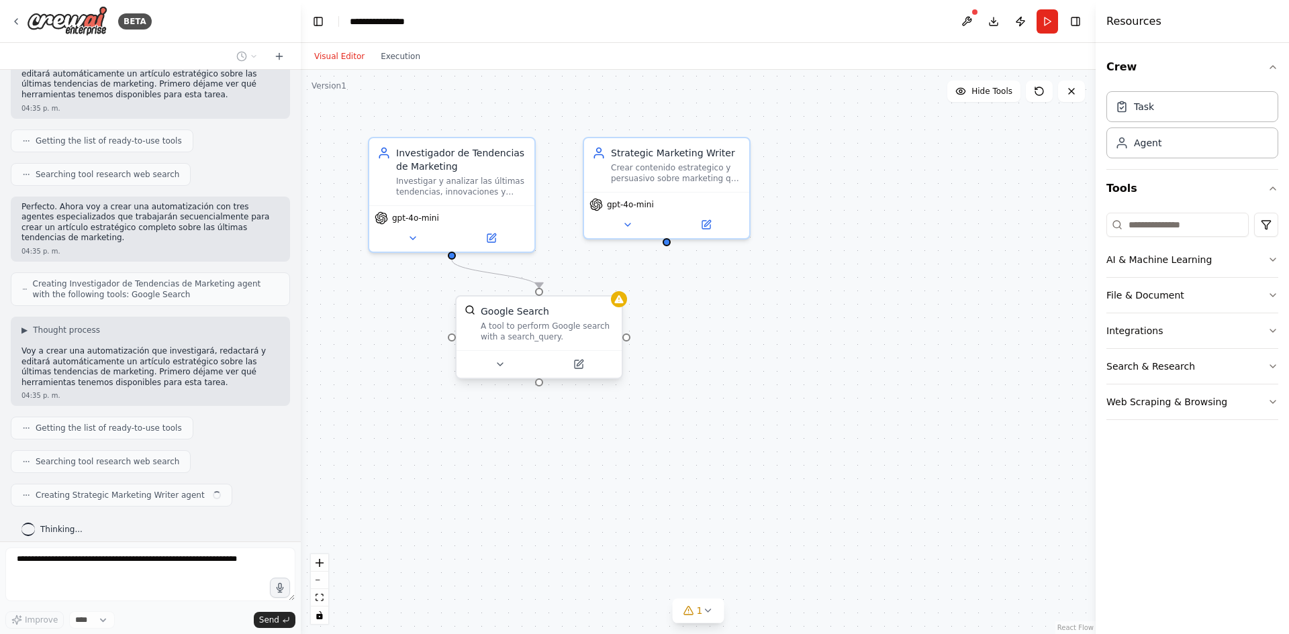
click at [612, 314] on div "Google Search" at bounding box center [547, 311] width 133 height 13
click at [613, 289] on button at bounding box center [611, 283] width 17 height 17
click at [585, 287] on button "Confirm" at bounding box center [574, 283] width 48 height 16
click at [614, 283] on icon at bounding box center [611, 283] width 8 height 8
click at [613, 281] on icon at bounding box center [610, 283] width 5 height 7
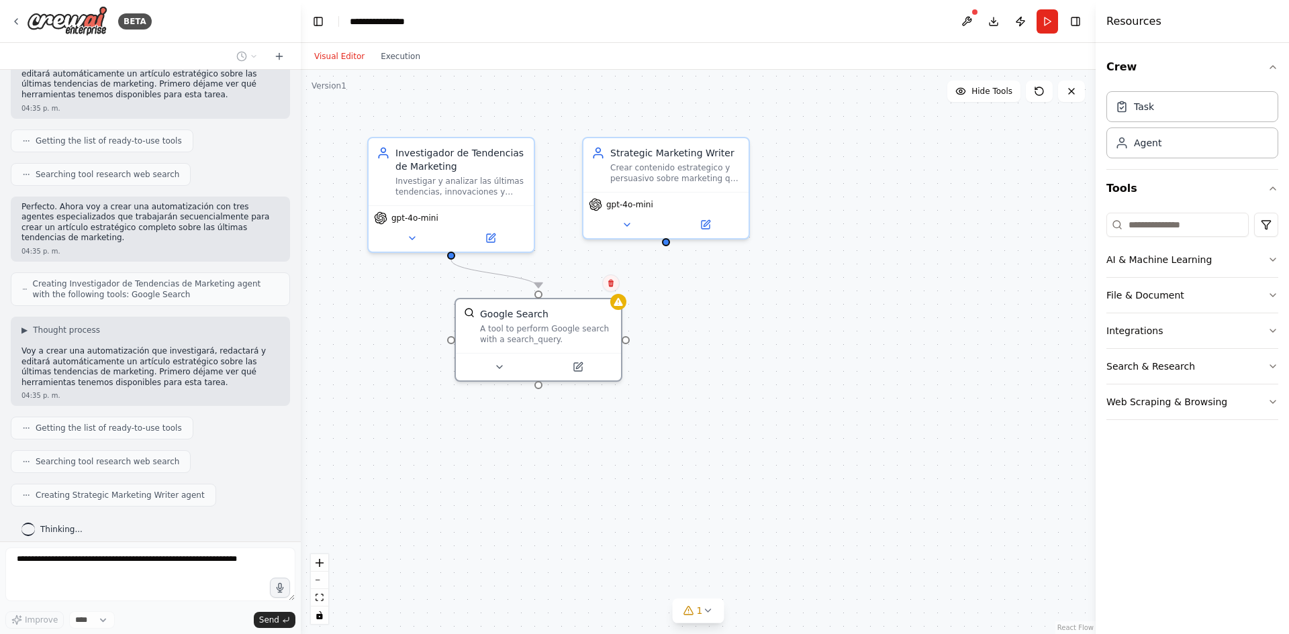
scroll to position [140, 0]
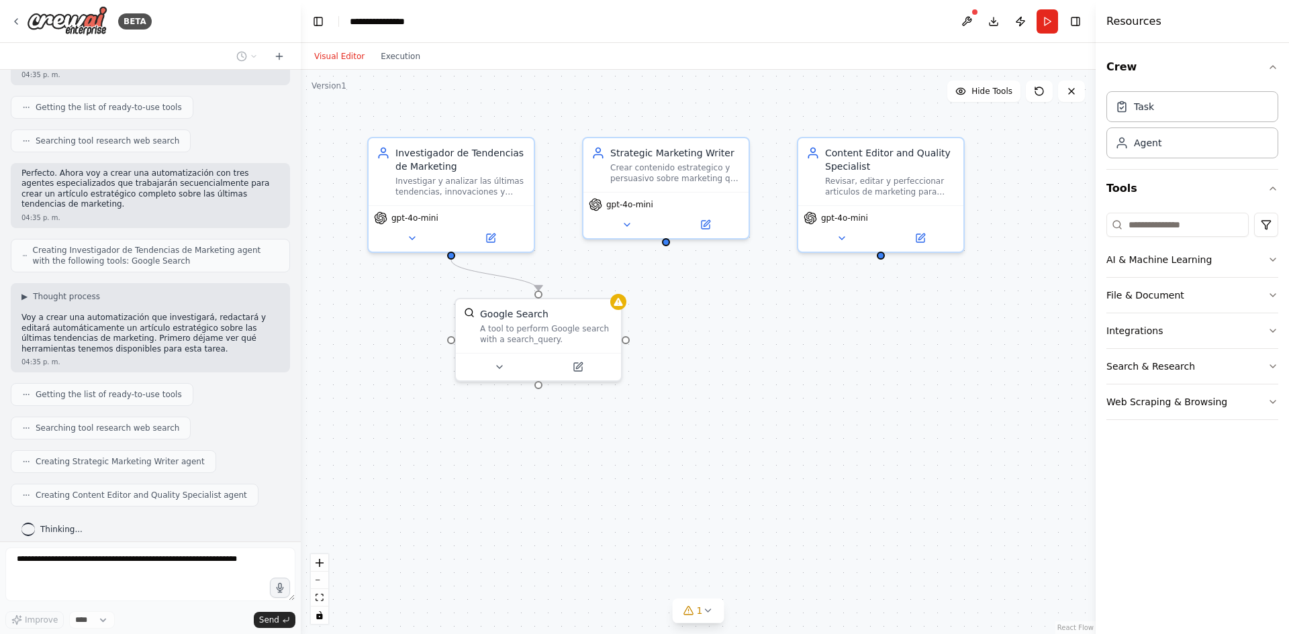
click at [612, 295] on div ".deletable-edge-delete-btn { width: 20px; height: 20px; border: 0px solid #ffff…" at bounding box center [698, 352] width 795 height 565
click at [664, 200] on div "gpt-4o-mini" at bounding box center [666, 201] width 154 height 13
click at [741, 127] on button at bounding box center [738, 121] width 17 height 17
click at [731, 128] on button at bounding box center [736, 124] width 17 height 17
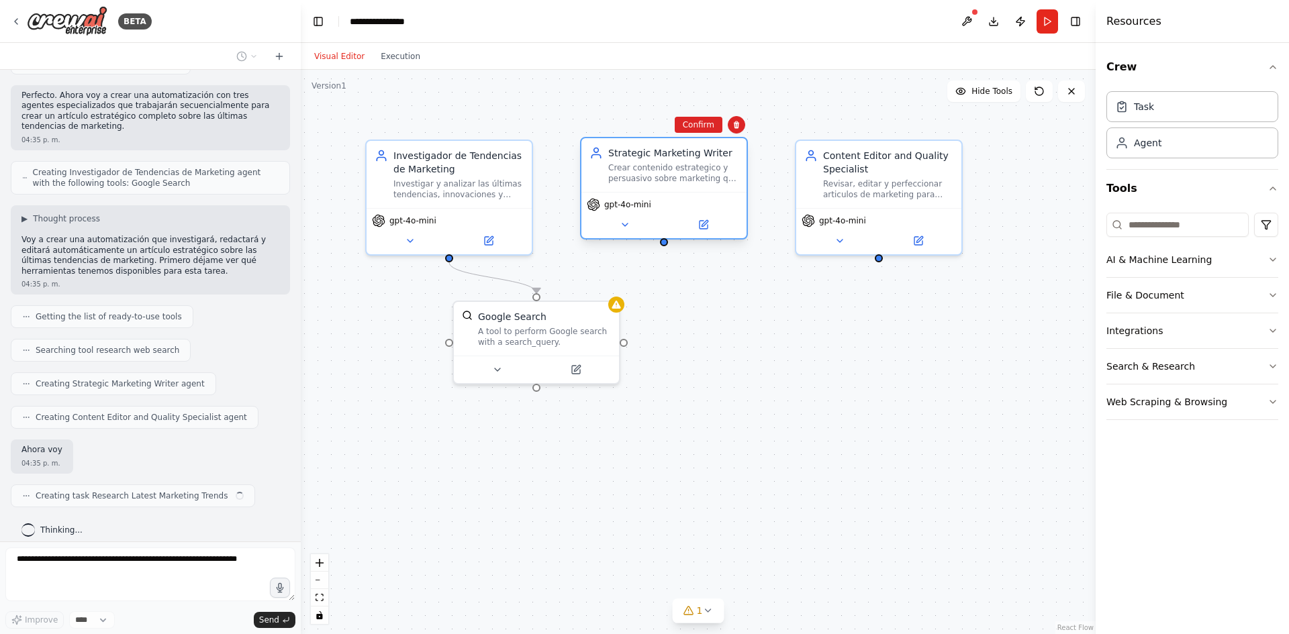
click at [640, 196] on div "gpt-4o-mini" at bounding box center [663, 215] width 165 height 46
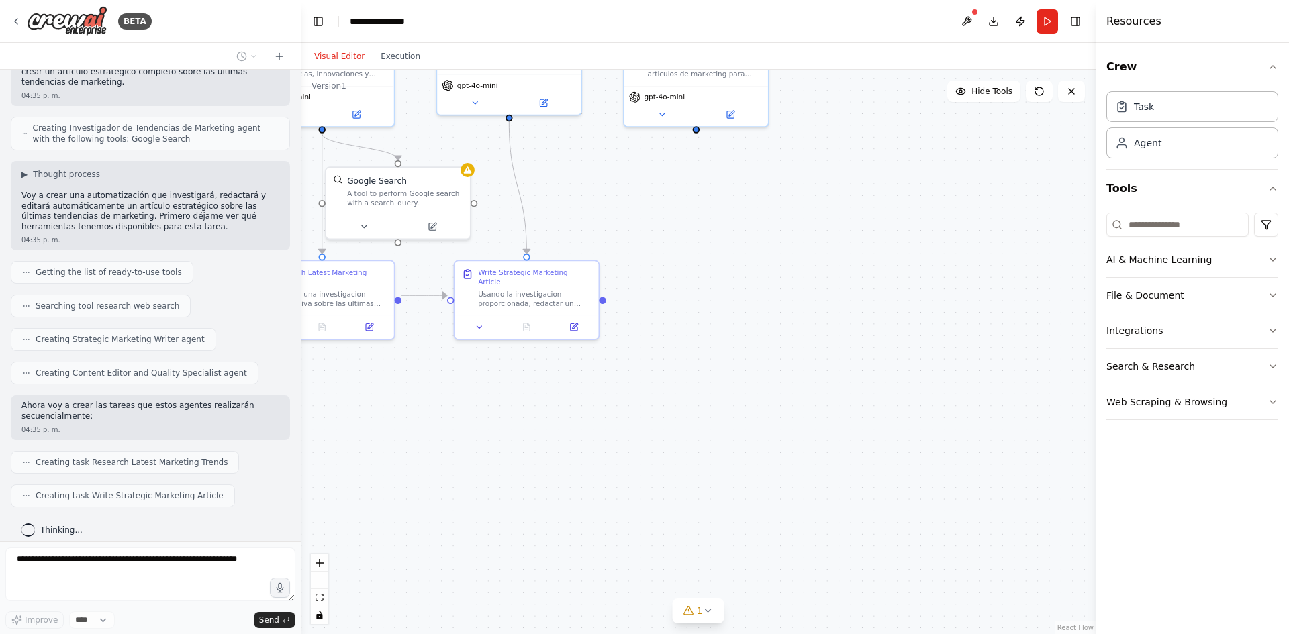
scroll to position [296, 0]
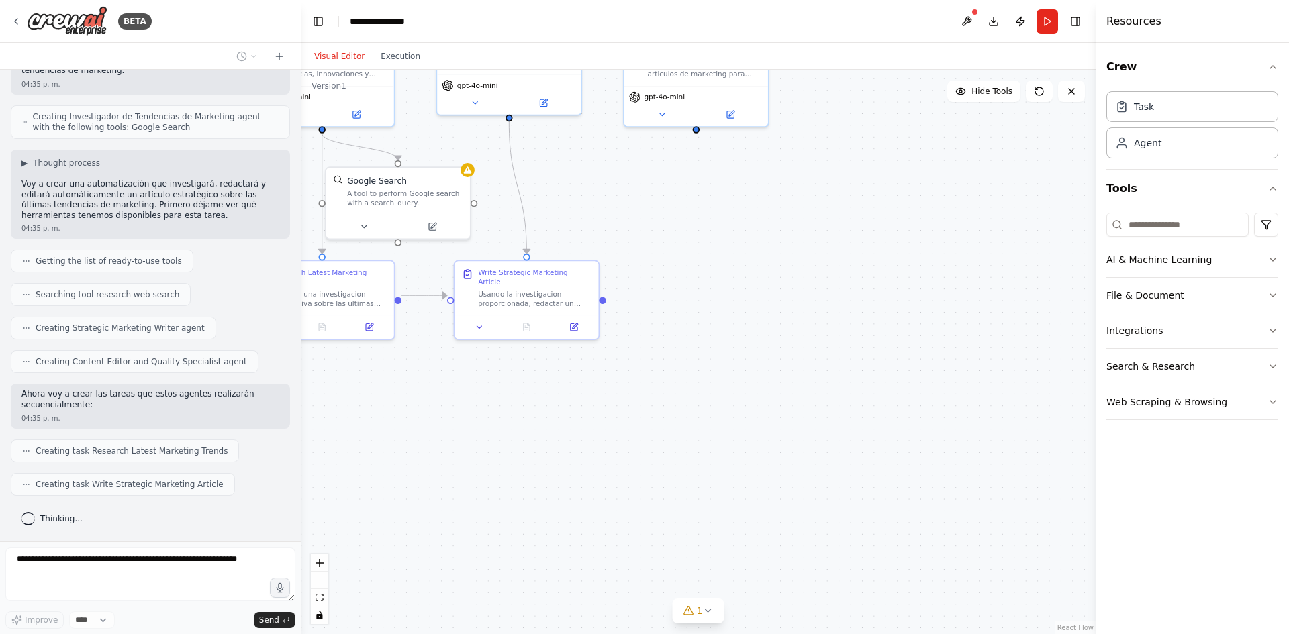
drag, startPoint x: 862, startPoint y: 511, endPoint x: 894, endPoint y: 514, distance: 32.4
click at [894, 514] on div ".deletable-edge-delete-btn { width: 20px; height: 20px; border: 0px solid #ffff…" at bounding box center [698, 352] width 795 height 565
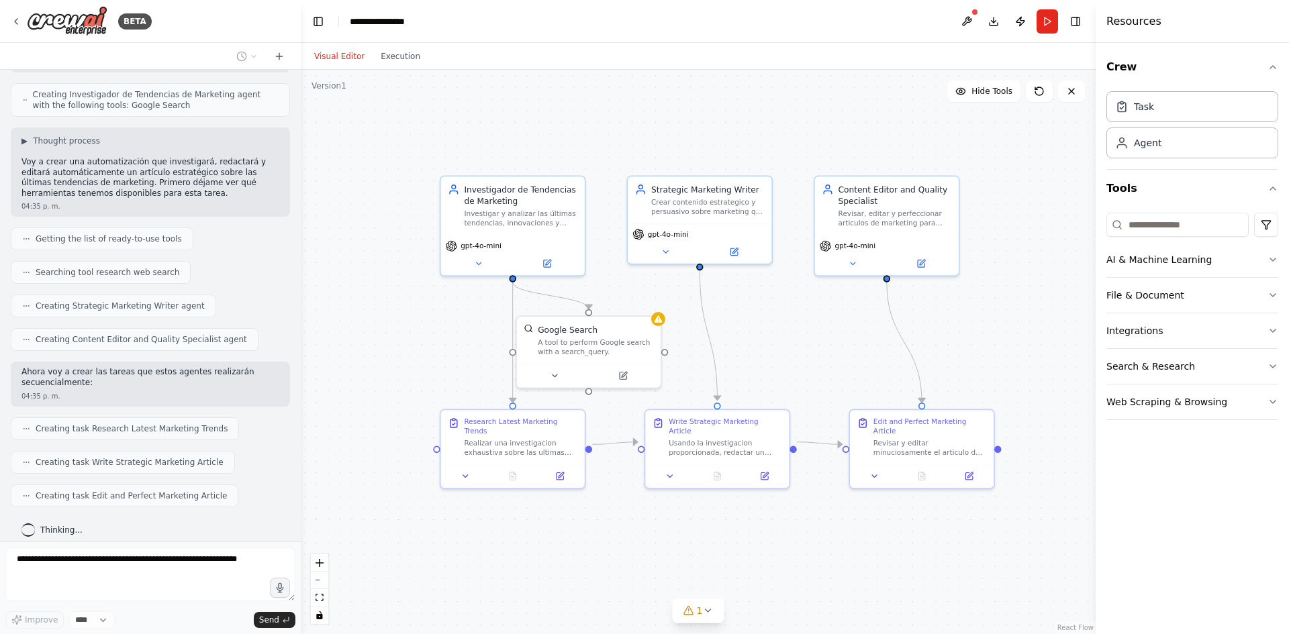
drag, startPoint x: 755, startPoint y: 437, endPoint x: 845, endPoint y: 546, distance: 141.1
click at [845, 546] on div ".deletable-edge-delete-btn { width: 20px; height: 20px; border: 0px solid #ffff…" at bounding box center [698, 352] width 795 height 565
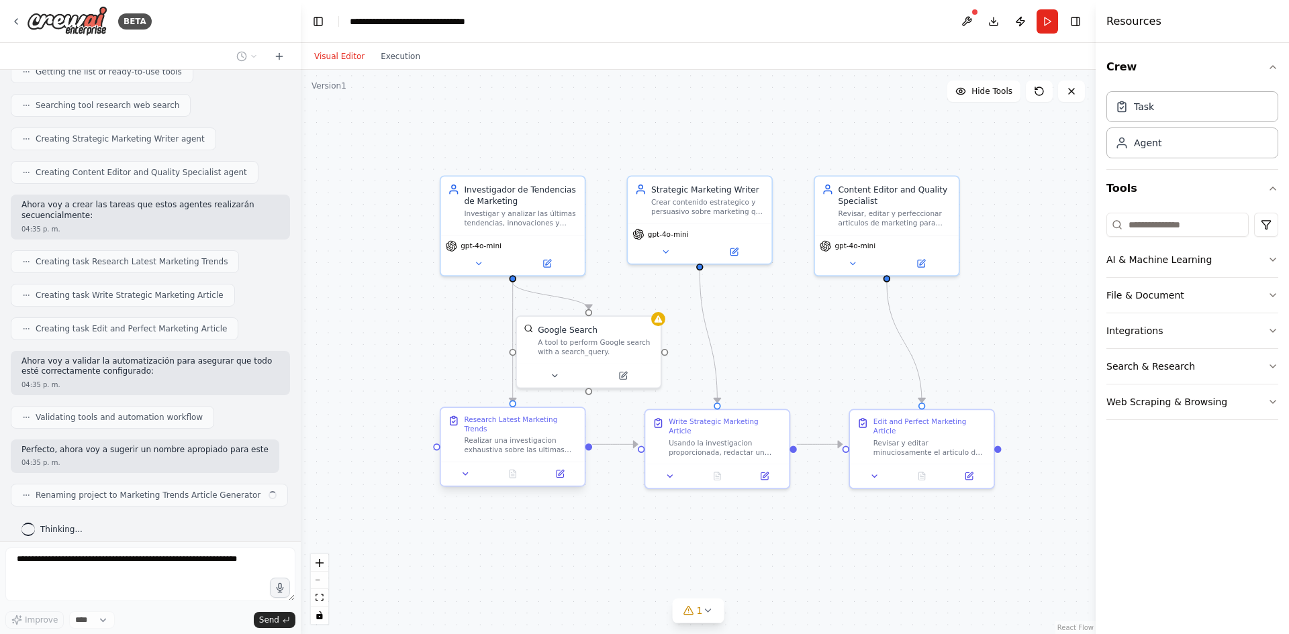
scroll to position [473, 0]
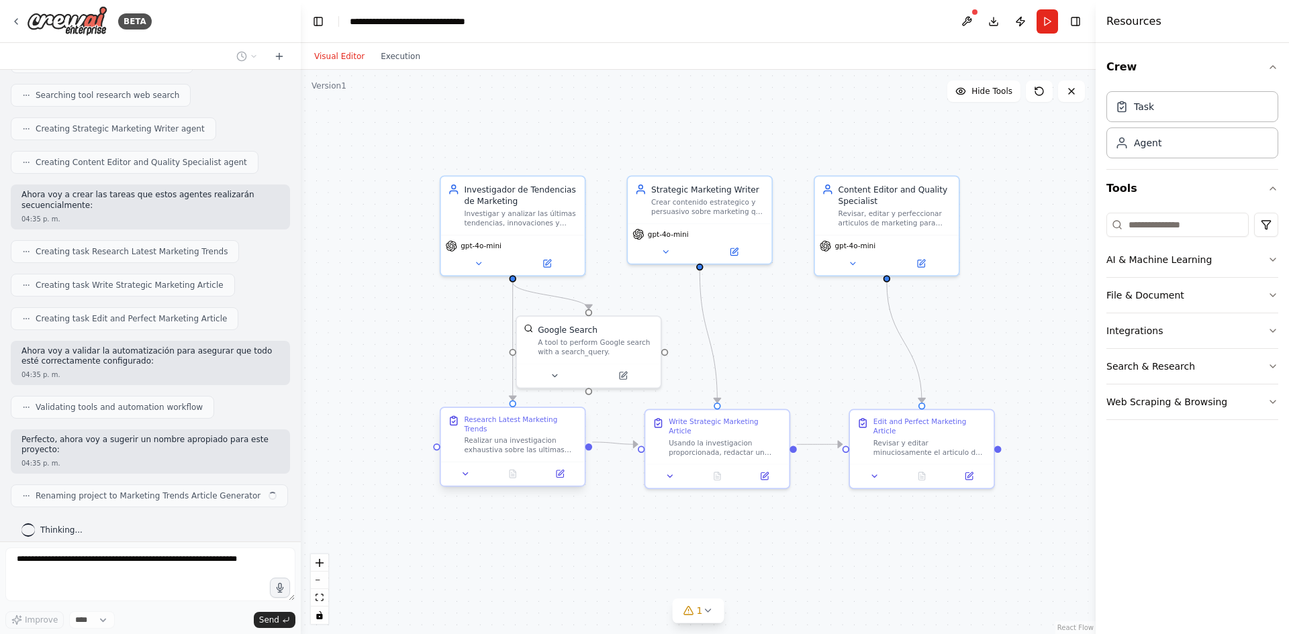
click at [538, 436] on div "Realizar una investigacion exhaustiva sobre las ultimas tendencias de marketing…" at bounding box center [520, 445] width 113 height 19
click at [575, 399] on icon at bounding box center [573, 395] width 5 height 7
click at [546, 394] on button "Confirm" at bounding box center [536, 396] width 48 height 16
click at [749, 437] on div "Usando la investigacion proporcionada, redactar un articulo estrategico complet…" at bounding box center [723, 445] width 113 height 19
click at [780, 399] on icon at bounding box center [777, 396] width 8 height 8
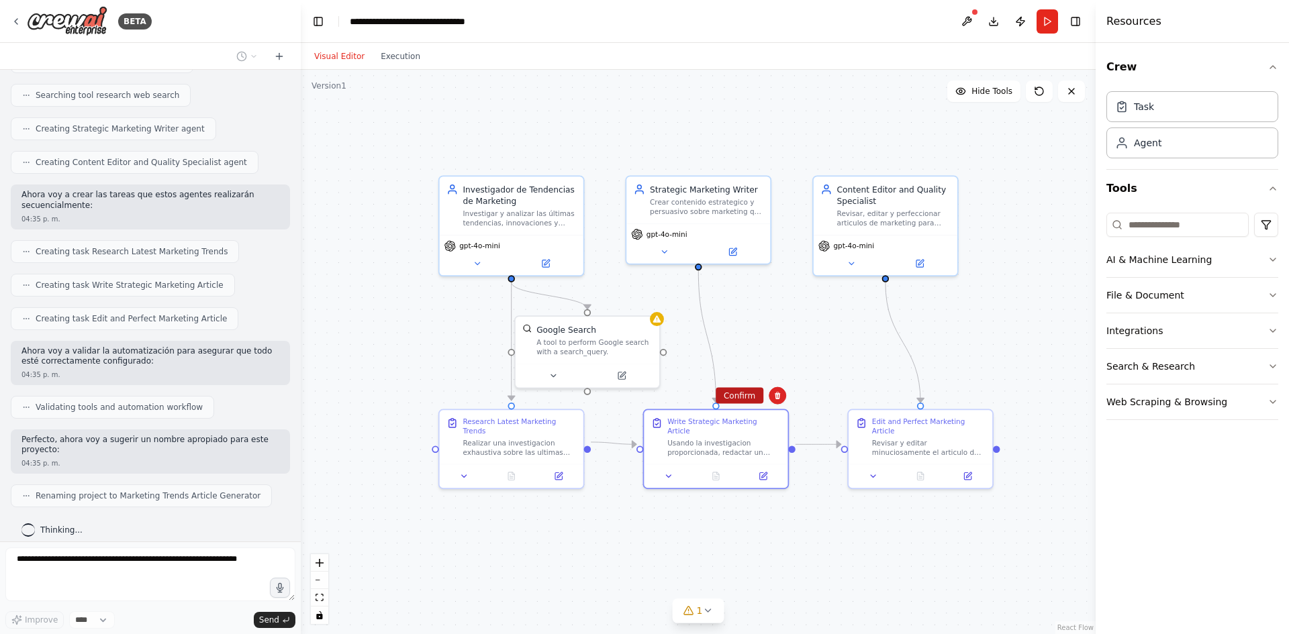
click at [740, 394] on button "Confirm" at bounding box center [740, 396] width 48 height 16
click at [904, 436] on div "Revisar y editar minuciosamente el articulo de marketing para mejorar la clarid…" at bounding box center [927, 445] width 113 height 19
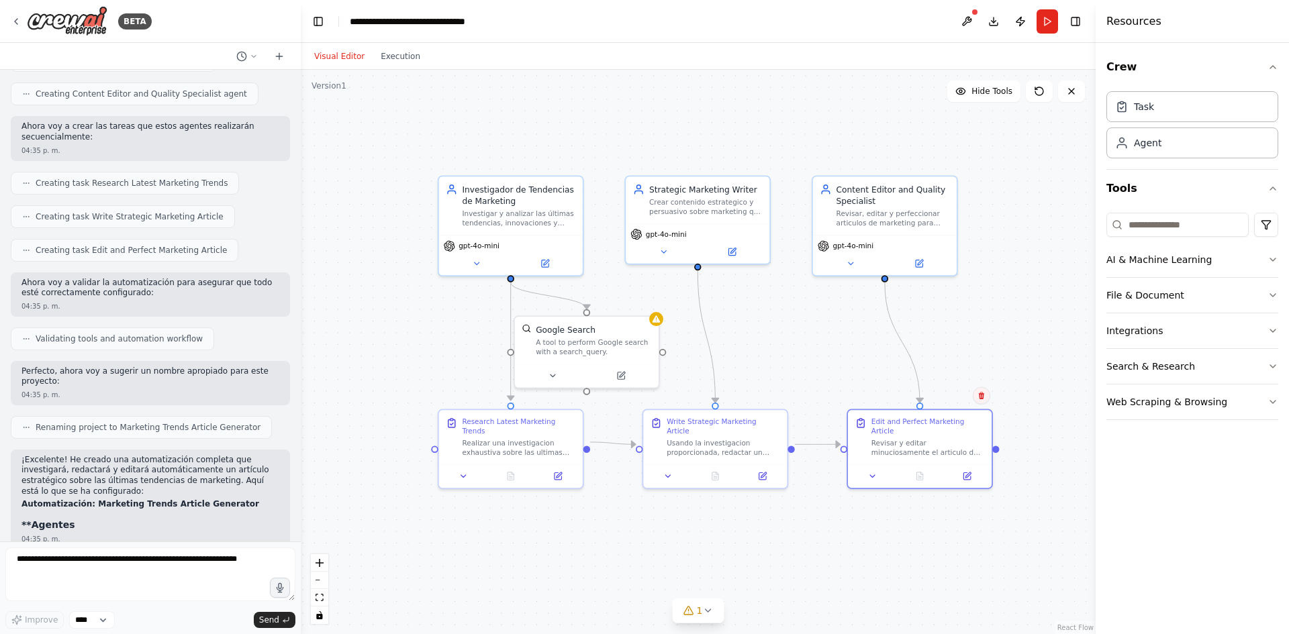
click at [978, 398] on icon at bounding box center [981, 396] width 8 height 8
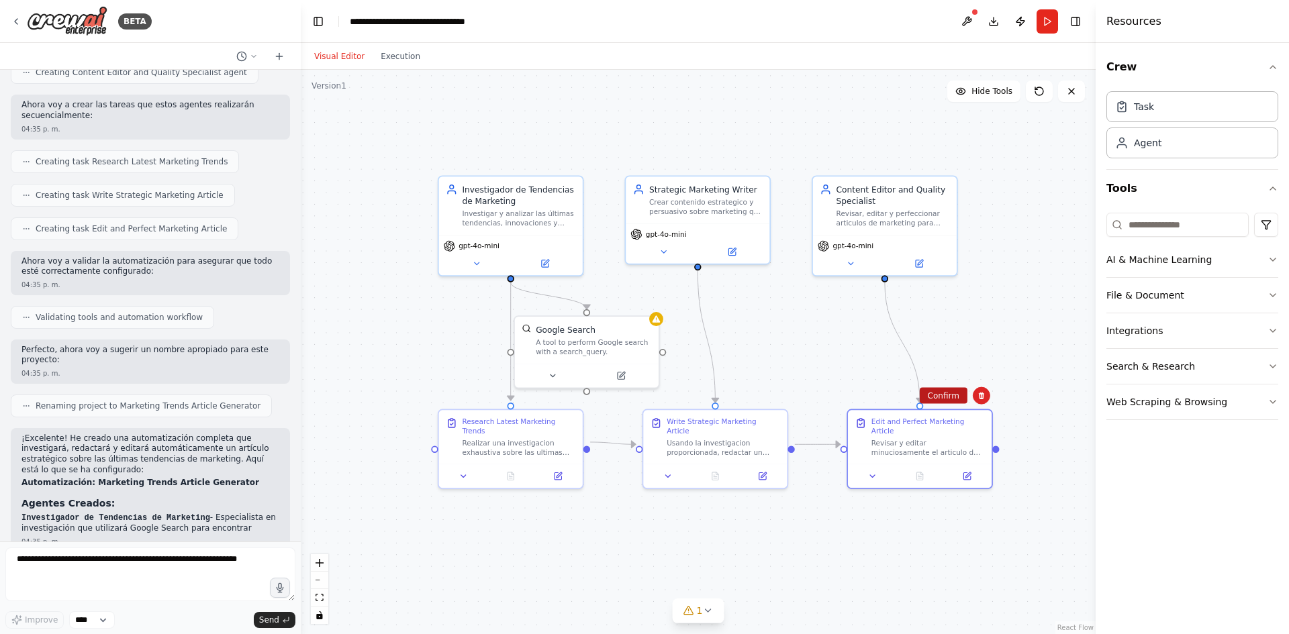
click at [946, 393] on button "Confirm" at bounding box center [944, 396] width 48 height 16
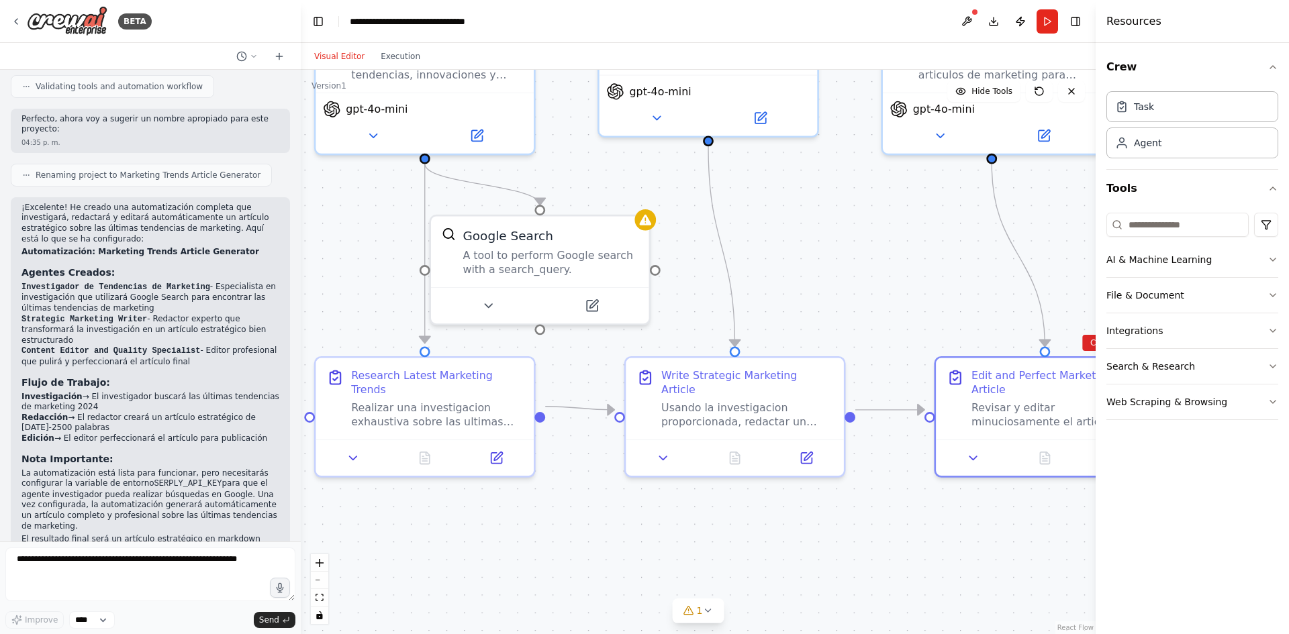
scroll to position [805, 0]
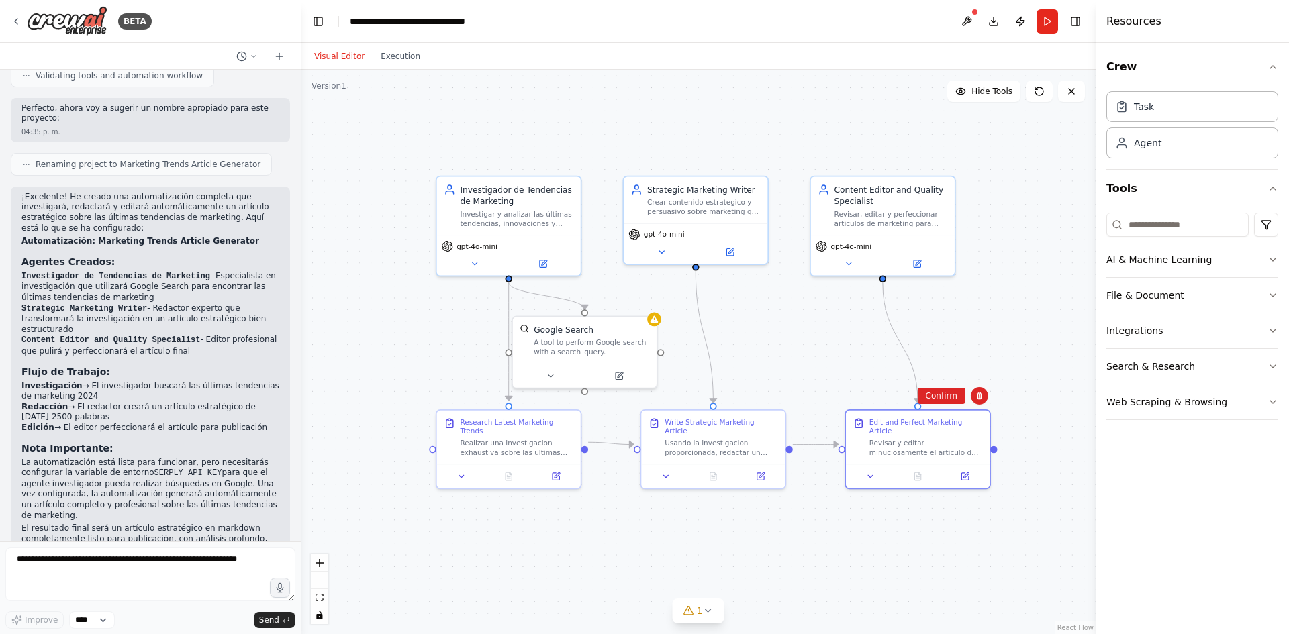
click at [402, 66] on div "Visual Editor Execution" at bounding box center [367, 56] width 122 height 27
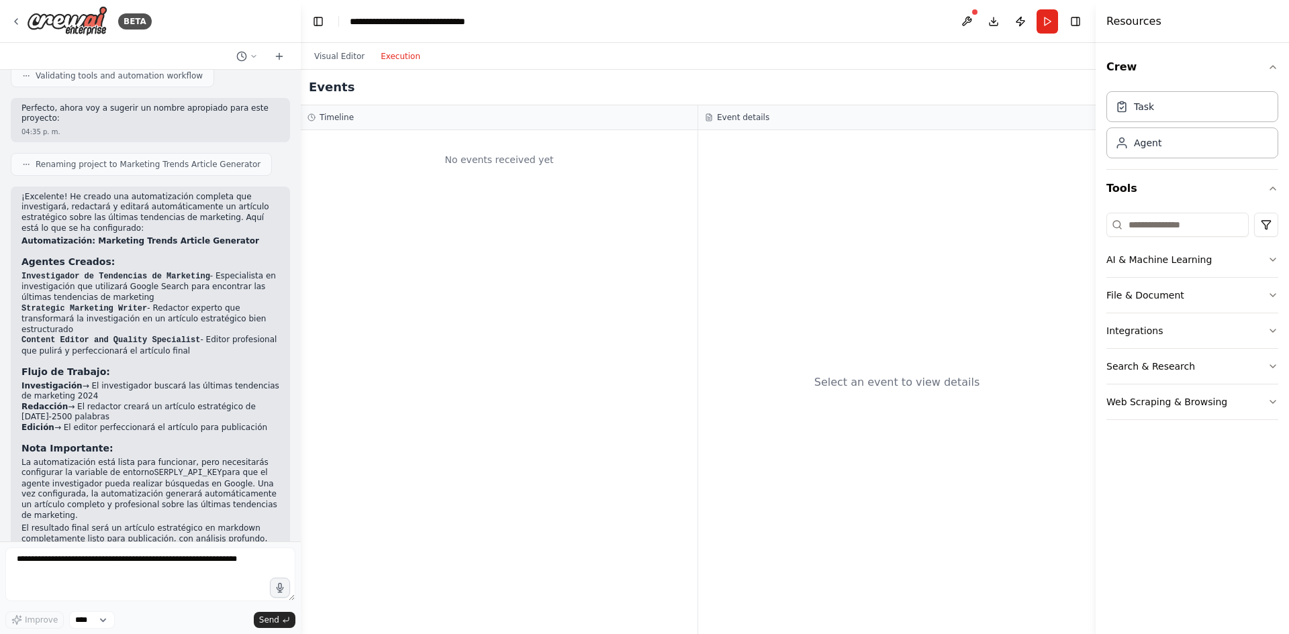
click at [401, 59] on button "Execution" at bounding box center [401, 56] width 56 height 16
click at [338, 54] on button "Visual Editor" at bounding box center [339, 56] width 66 height 16
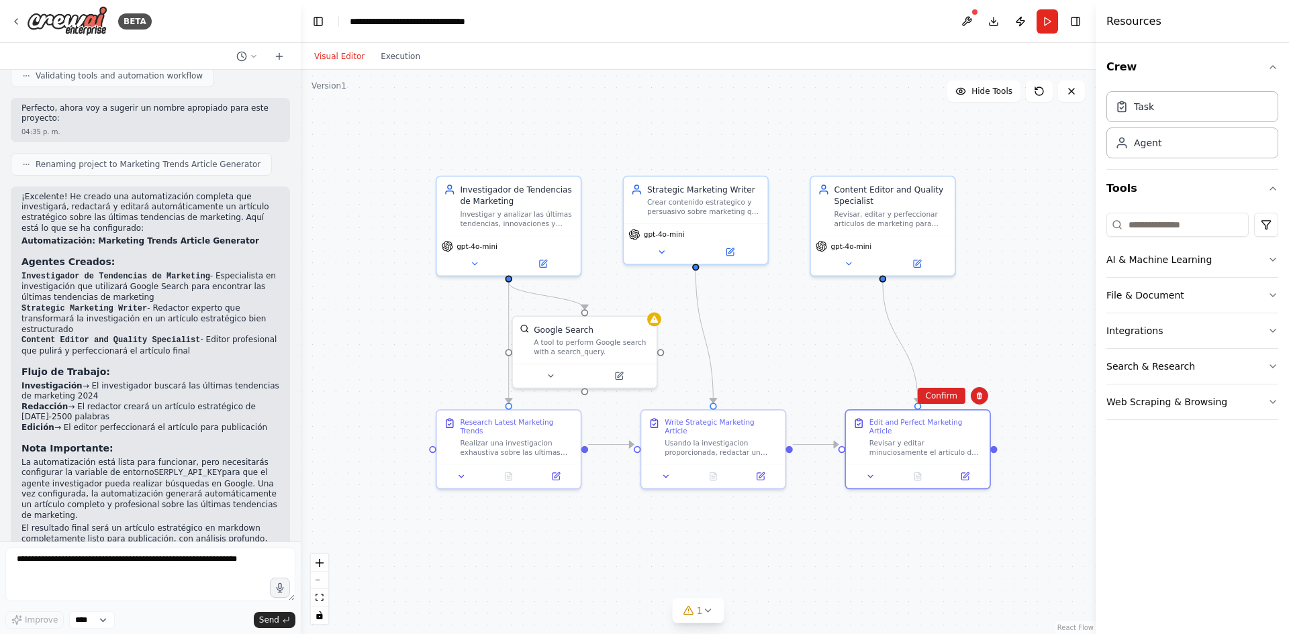
click at [1034, 21] on header "**********" at bounding box center [698, 21] width 795 height 43
click at [1046, 15] on button "Run" at bounding box center [1046, 21] width 21 height 24
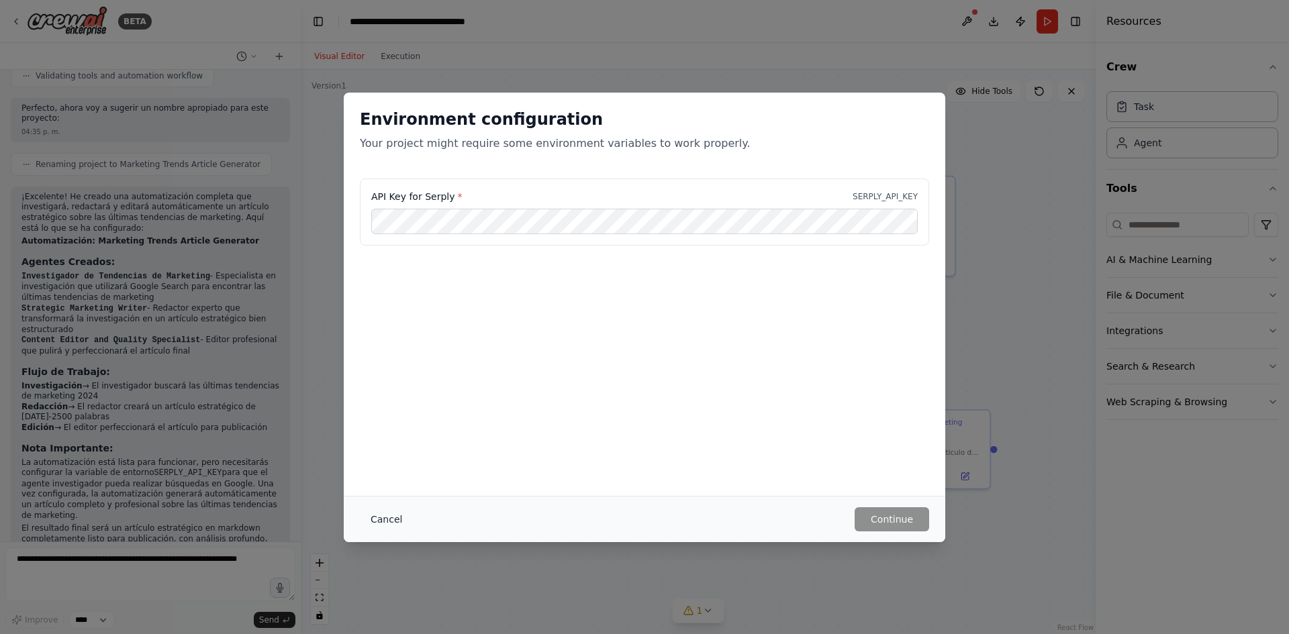
click at [383, 514] on button "Cancel" at bounding box center [386, 519] width 53 height 24
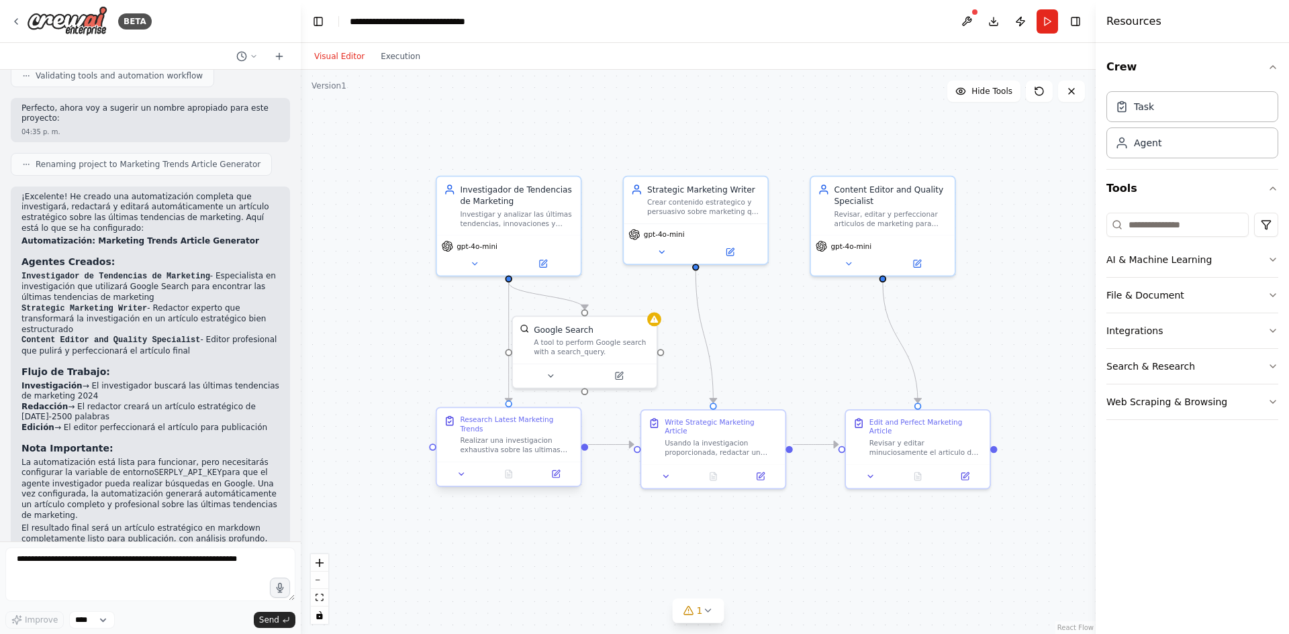
click at [524, 442] on div "Realizar una investigacion exhaustiva sobre las ultimas tendencias de marketing…" at bounding box center [516, 445] width 113 height 19
click at [891, 449] on div "Edit and Perfect Marketing Article Revisar y editar minuciosamente el articulo …" at bounding box center [918, 435] width 144 height 54
click at [981, 401] on button at bounding box center [979, 395] width 17 height 17
click at [952, 389] on button "Confirm" at bounding box center [942, 396] width 48 height 16
click at [758, 442] on div "Usando la investigacion proporcionada, redactar un articulo estrategico complet…" at bounding box center [721, 445] width 113 height 19
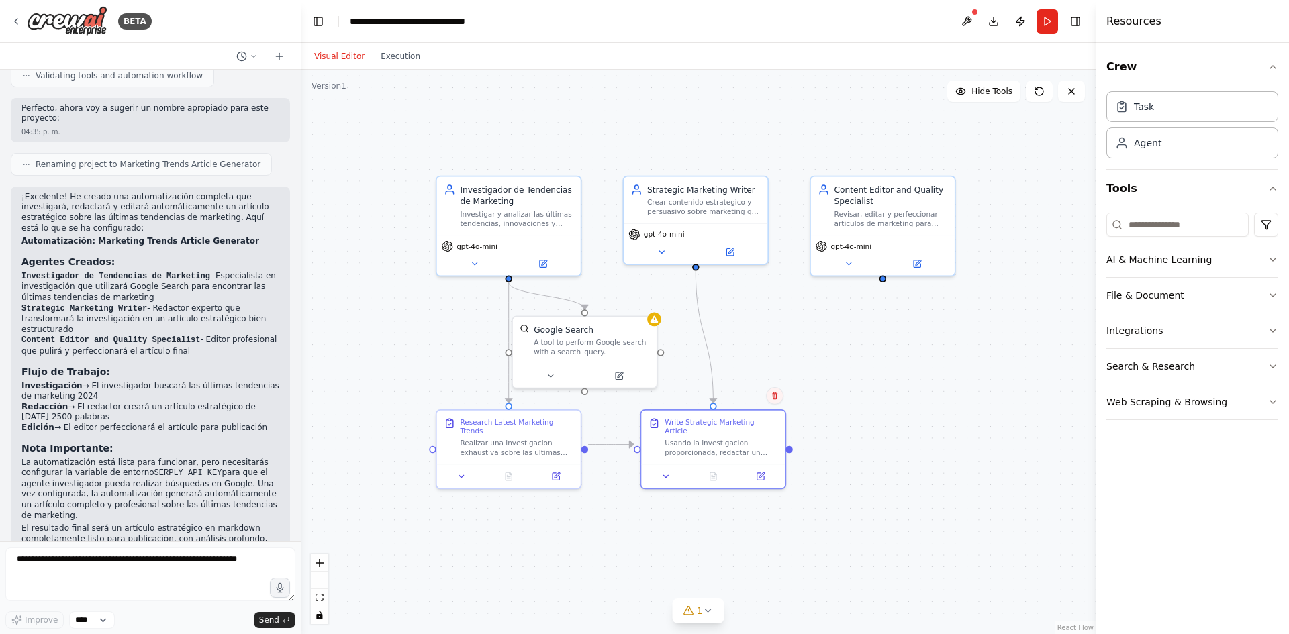
click at [779, 403] on button at bounding box center [774, 395] width 17 height 17
click at [757, 397] on button "Confirm" at bounding box center [737, 396] width 48 height 16
click at [742, 395] on button "Confirm" at bounding box center [736, 395] width 48 height 16
click at [743, 394] on button "Confirm" at bounding box center [736, 395] width 48 height 16
click at [23, 18] on div "BETA" at bounding box center [81, 21] width 141 height 30
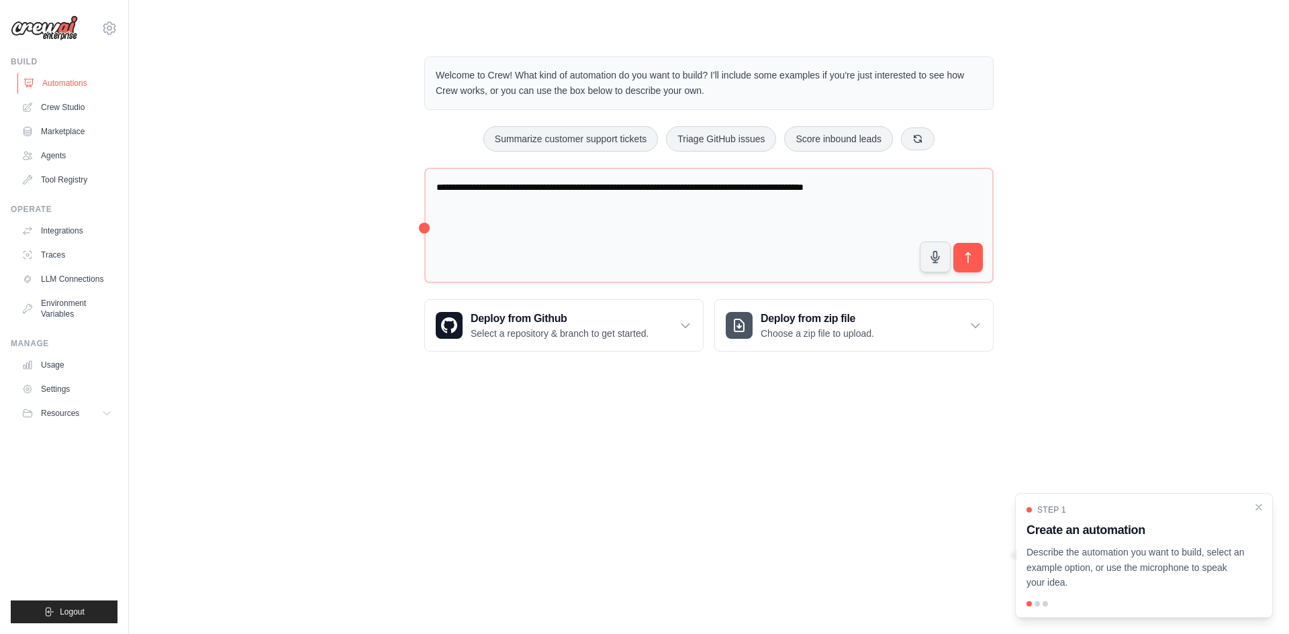
click at [64, 81] on link "Automations" at bounding box center [67, 82] width 101 height 21
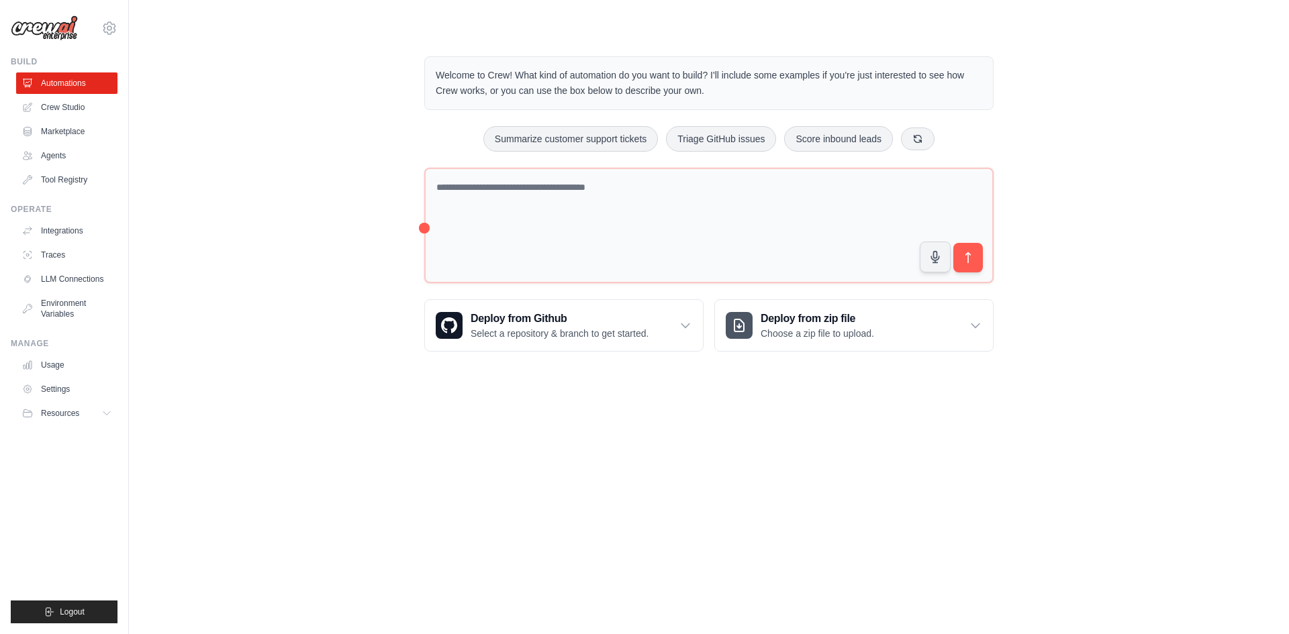
click at [73, 70] on div "Build Automations Crew Studio Marketplace Agents" at bounding box center [64, 123] width 107 height 134
click at [72, 77] on link "Automations" at bounding box center [67, 82] width 101 height 21
click at [63, 110] on link "Crew Studio" at bounding box center [67, 107] width 101 height 21
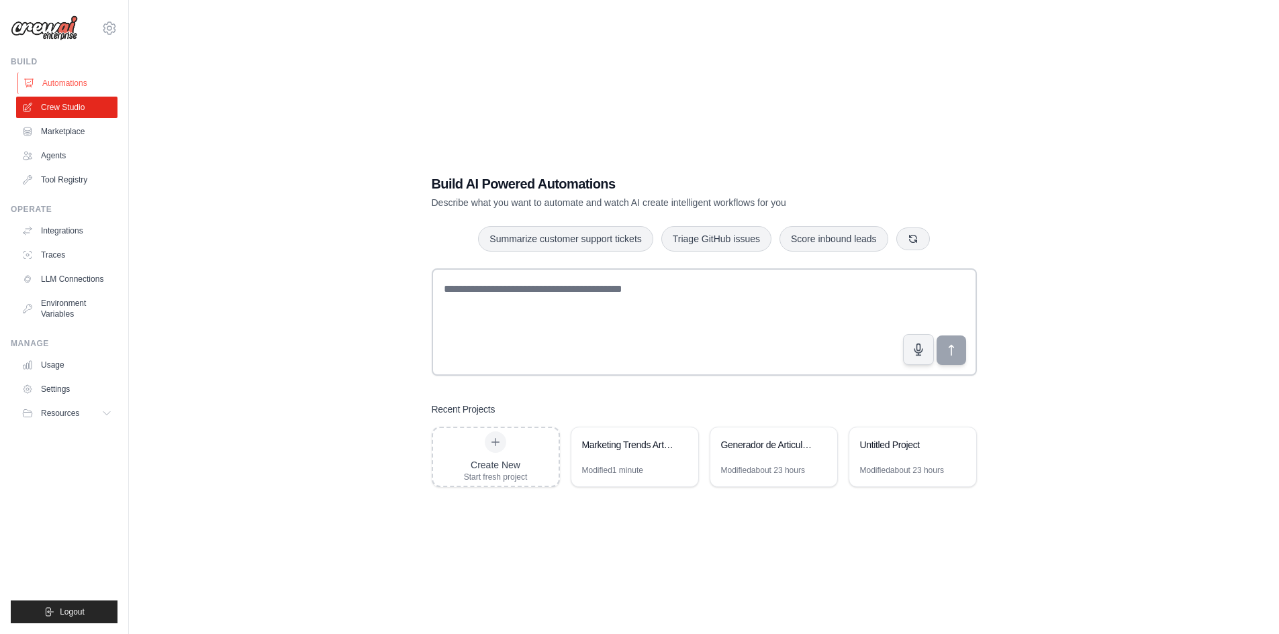
click at [63, 84] on link "Automations" at bounding box center [67, 82] width 101 height 21
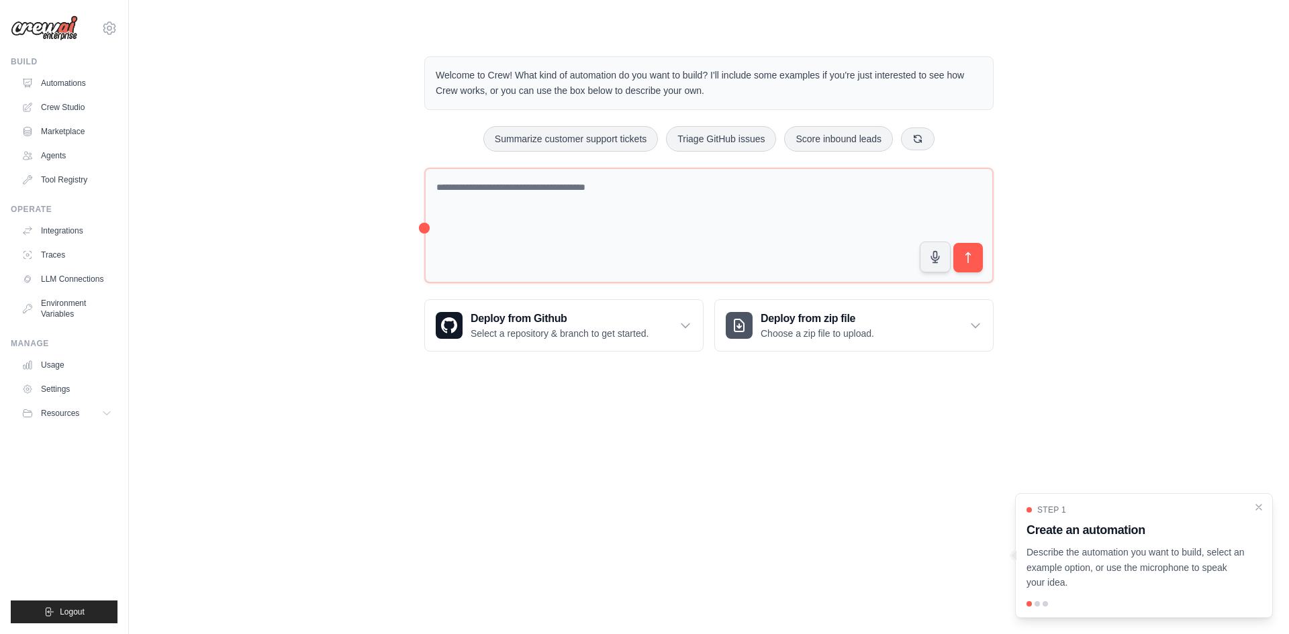
click at [1080, 560] on p "Describe the automation you want to build, select an example option, or use the…" at bounding box center [1135, 568] width 219 height 46
click at [1255, 510] on icon "Close walkthrough" at bounding box center [1259, 507] width 12 height 12
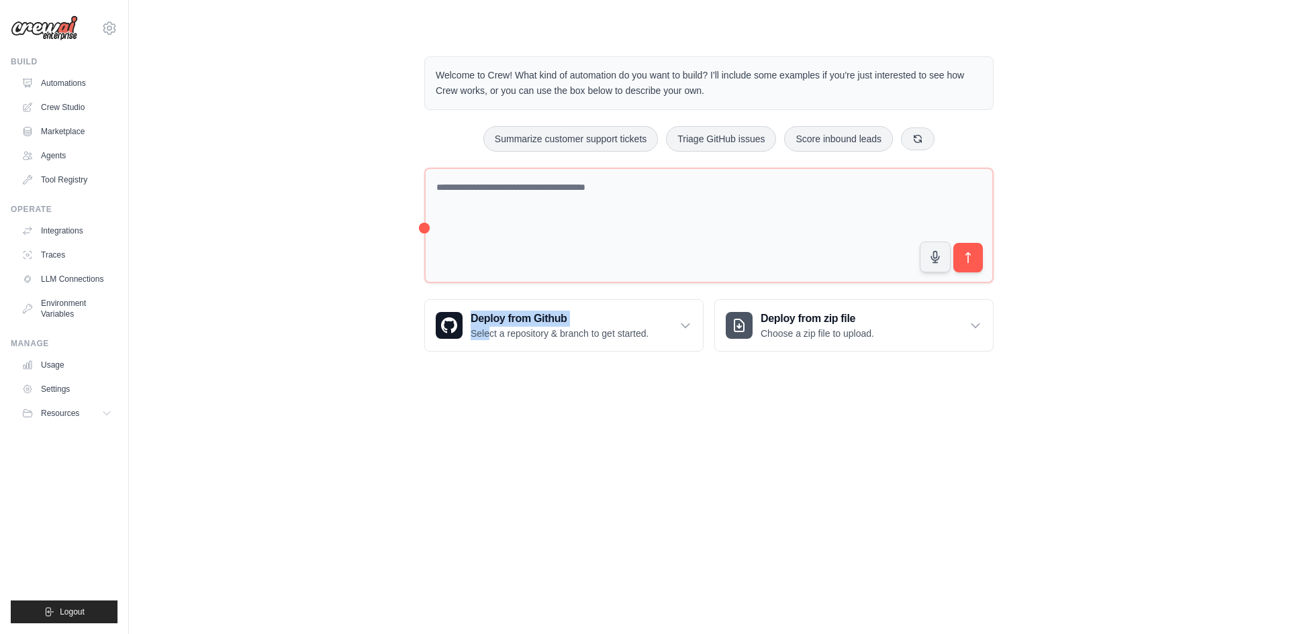
drag, startPoint x: 411, startPoint y: 433, endPoint x: 491, endPoint y: 536, distance: 130.6
click at [491, 536] on body "[EMAIL_ADDRESS][DOMAIN_NAME] Settings Build Automations Crew Studio" at bounding box center [644, 317] width 1289 height 634
click at [612, 436] on body "[EMAIL_ADDRESS][DOMAIN_NAME] Settings Build Automations Crew Studio" at bounding box center [644, 317] width 1289 height 634
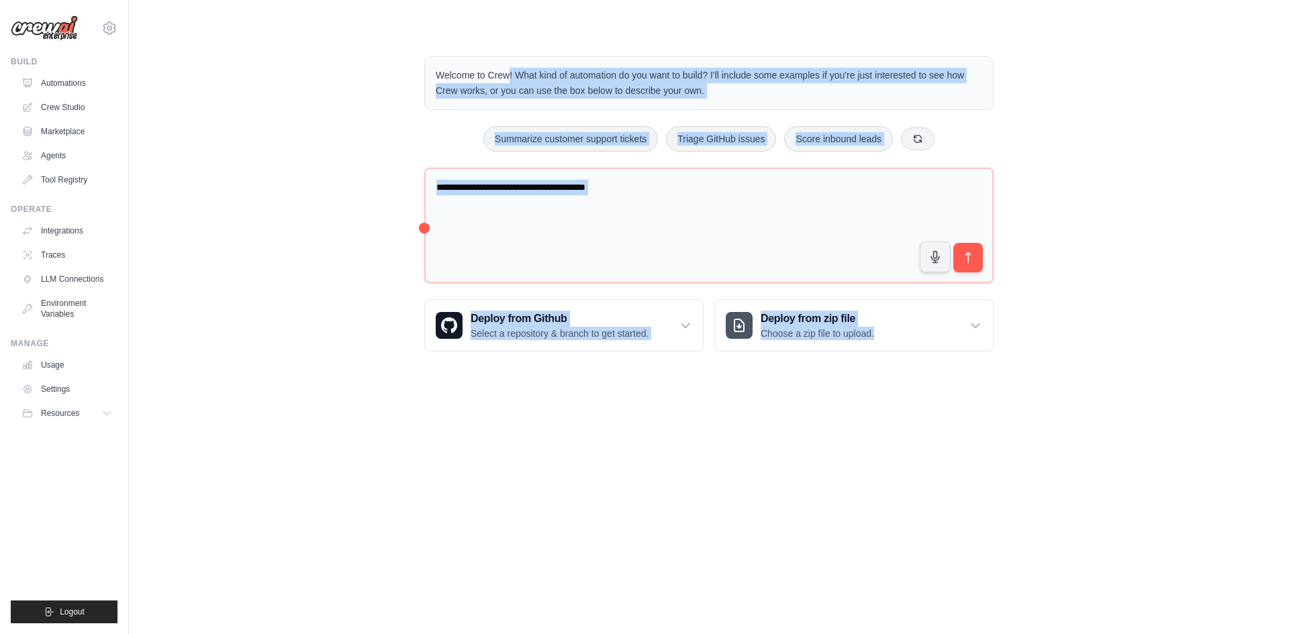
drag, startPoint x: 876, startPoint y: 459, endPoint x: 427, endPoint y: 55, distance: 604.1
click at [427, 55] on body "[EMAIL_ADDRESS][DOMAIN_NAME] Settings Build Automations Crew Studio" at bounding box center [644, 317] width 1289 height 634
click at [558, 490] on body "[EMAIL_ADDRESS][DOMAIN_NAME] Settings Build Automations Crew Studio" at bounding box center [644, 317] width 1289 height 634
click at [640, 444] on body "[EMAIL_ADDRESS][DOMAIN_NAME] Settings Build Automations Crew Studio" at bounding box center [644, 317] width 1289 height 634
drag, startPoint x: 977, startPoint y: 387, endPoint x: 403, endPoint y: 49, distance: 665.3
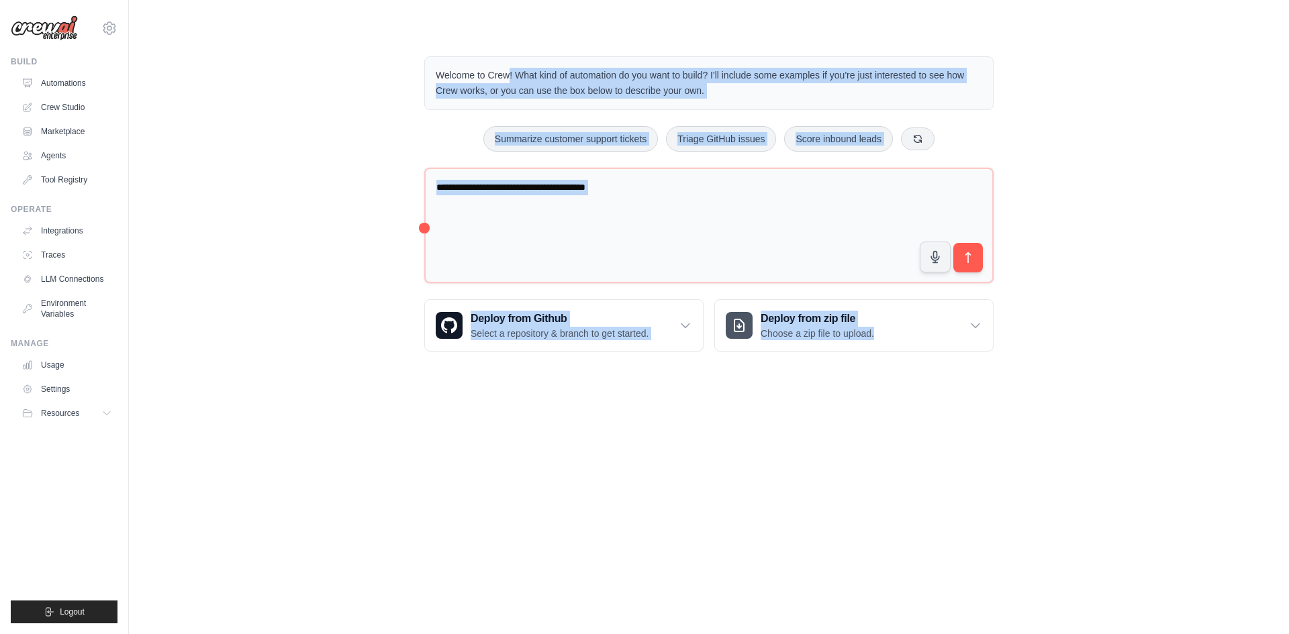
click at [403, 49] on body "[EMAIL_ADDRESS][DOMAIN_NAME] Settings Build Automations Crew Studio" at bounding box center [644, 317] width 1289 height 634
click at [500, 454] on body "[EMAIL_ADDRESS][DOMAIN_NAME] Settings Build Automations Crew Studio" at bounding box center [644, 317] width 1289 height 634
